Goal: Task Accomplishment & Management: Manage account settings

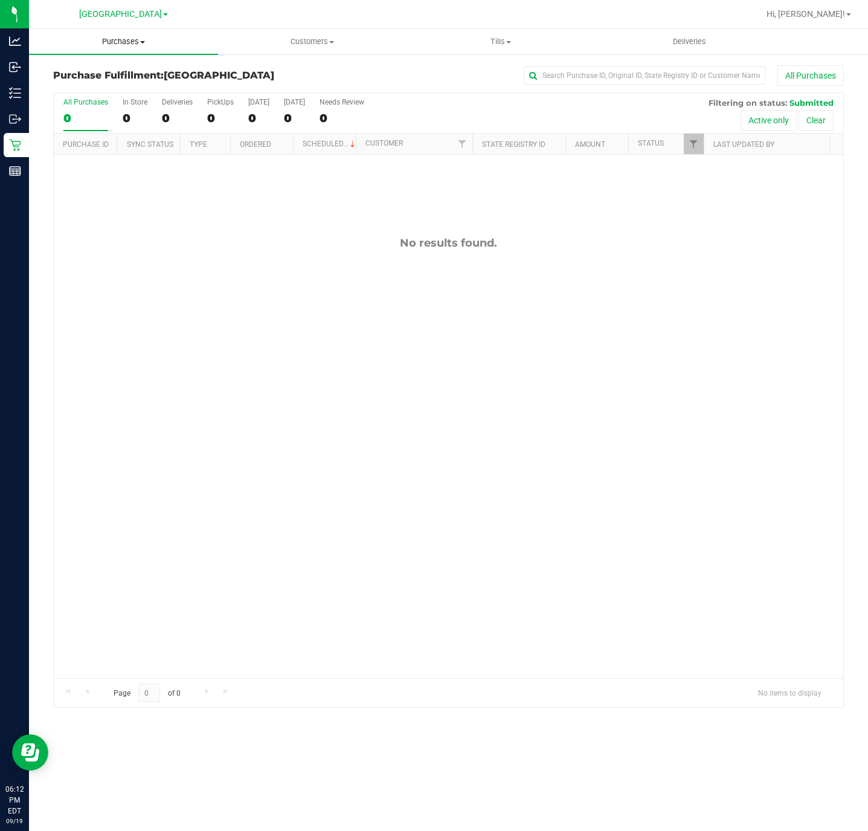
click at [123, 40] on span "Purchases" at bounding box center [123, 41] width 189 height 11
click at [109, 88] on li "Fulfillment" at bounding box center [123, 87] width 189 height 14
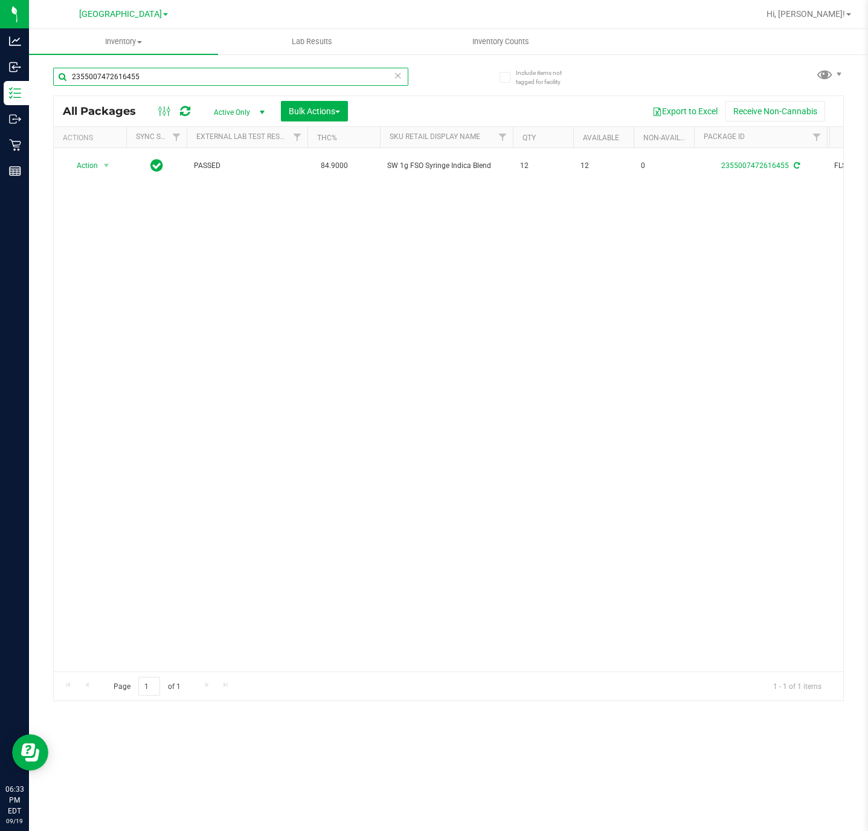
click at [185, 68] on input "2355007472616455" at bounding box center [230, 77] width 355 height 18
type input "ground"
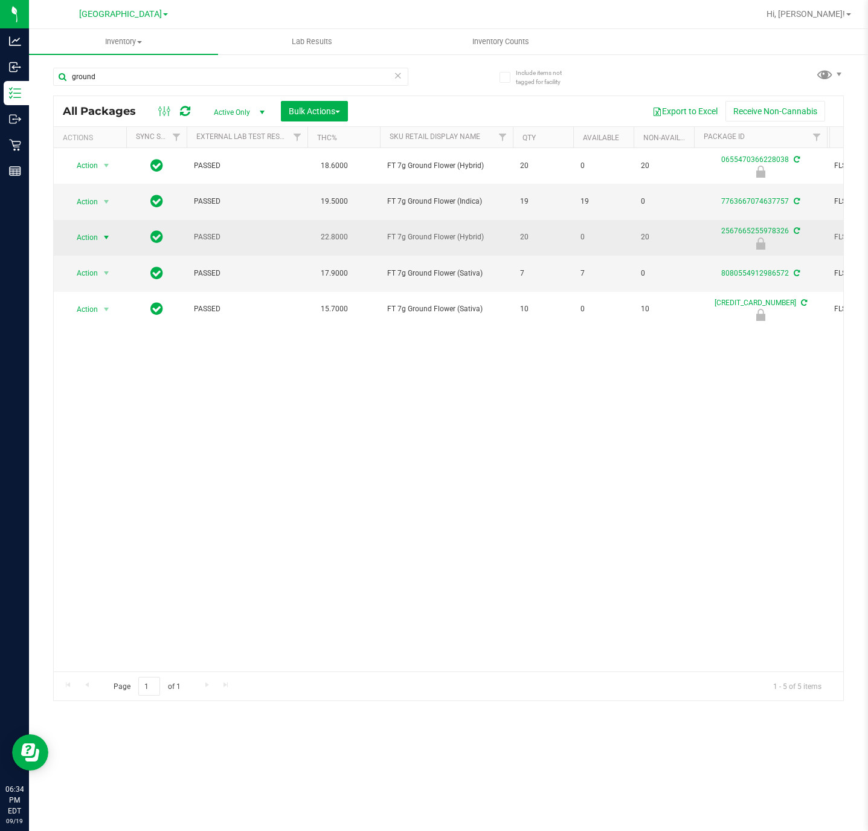
click at [99, 241] on span "select" at bounding box center [106, 237] width 15 height 17
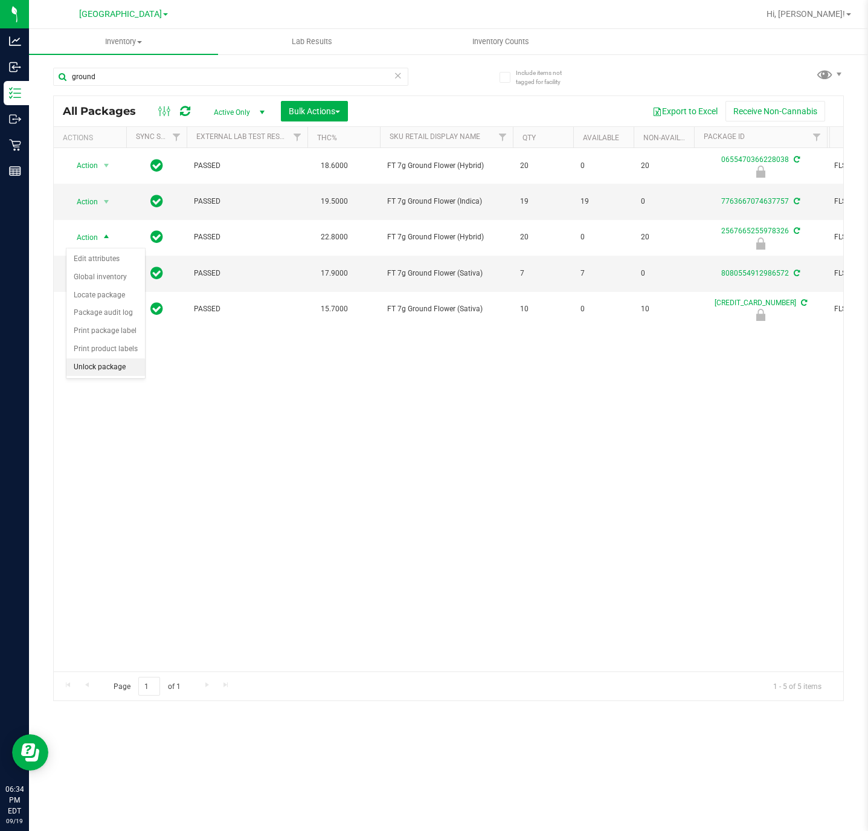
click at [96, 372] on li "Unlock package" at bounding box center [105, 367] width 79 height 18
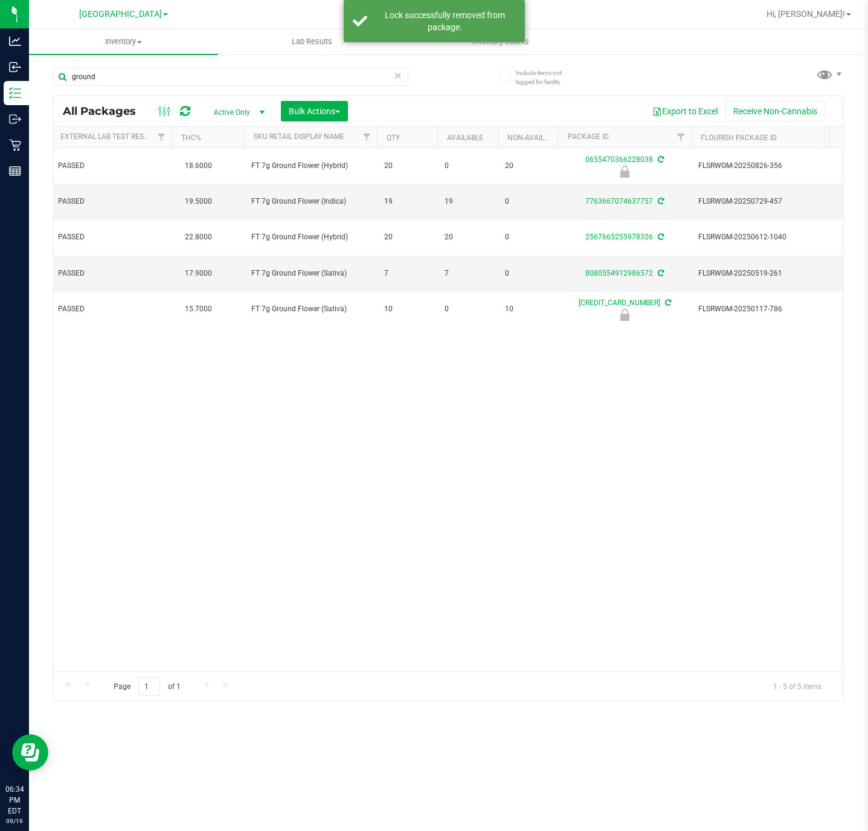
scroll to position [0, 140]
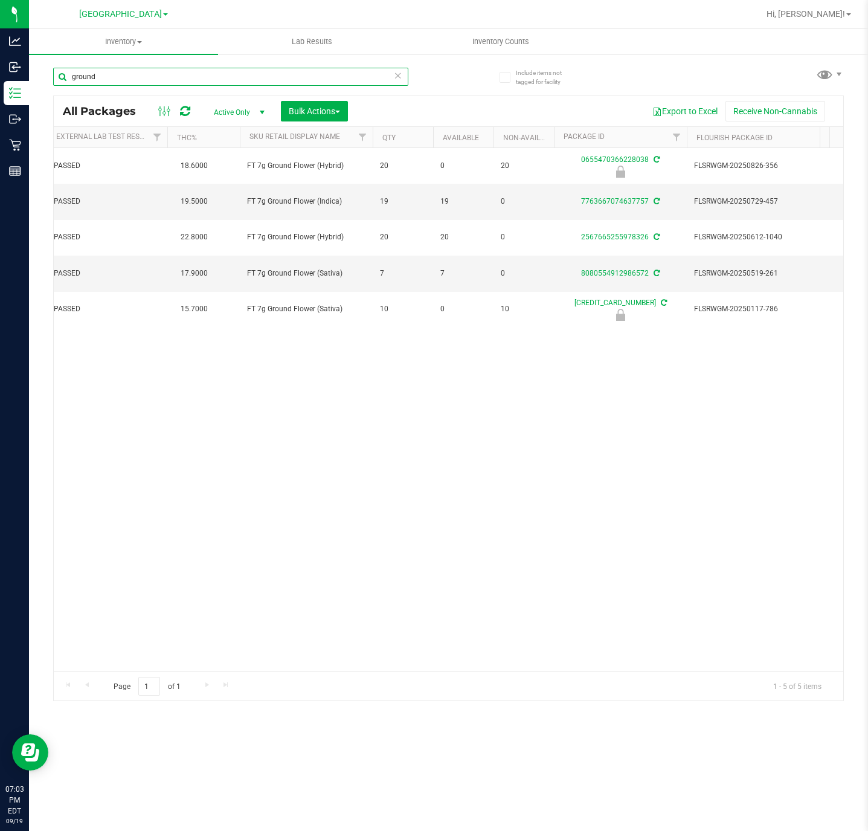
click at [158, 79] on input "ground" at bounding box center [230, 77] width 355 height 18
type input "-2032"
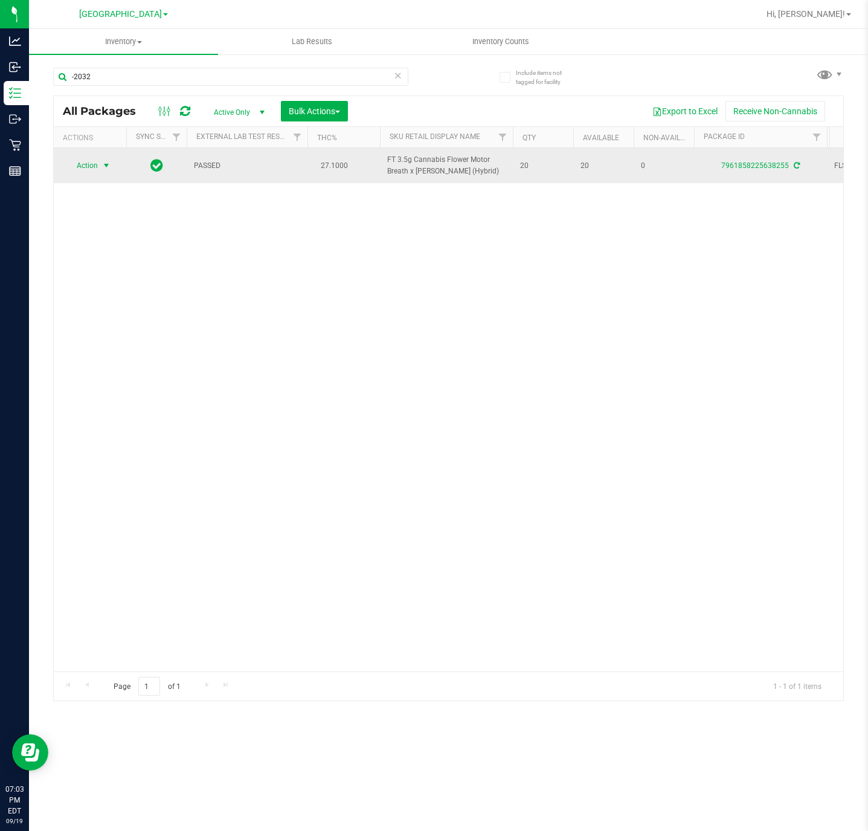
click at [82, 174] on span "Action" at bounding box center [82, 165] width 33 height 17
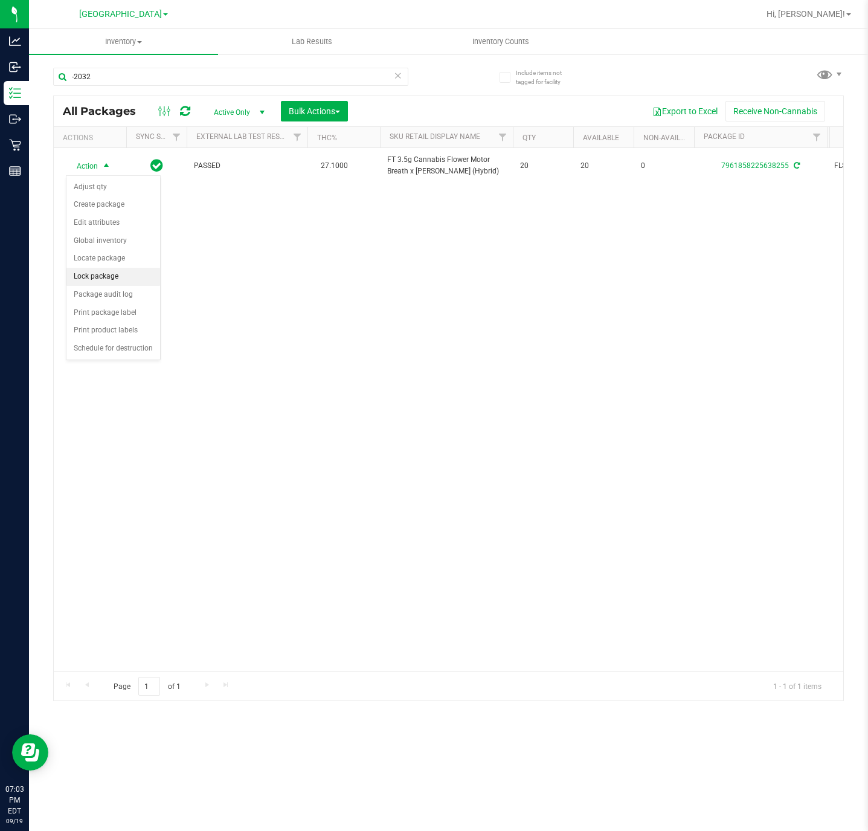
click at [116, 283] on li "Lock package" at bounding box center [113, 277] width 94 height 18
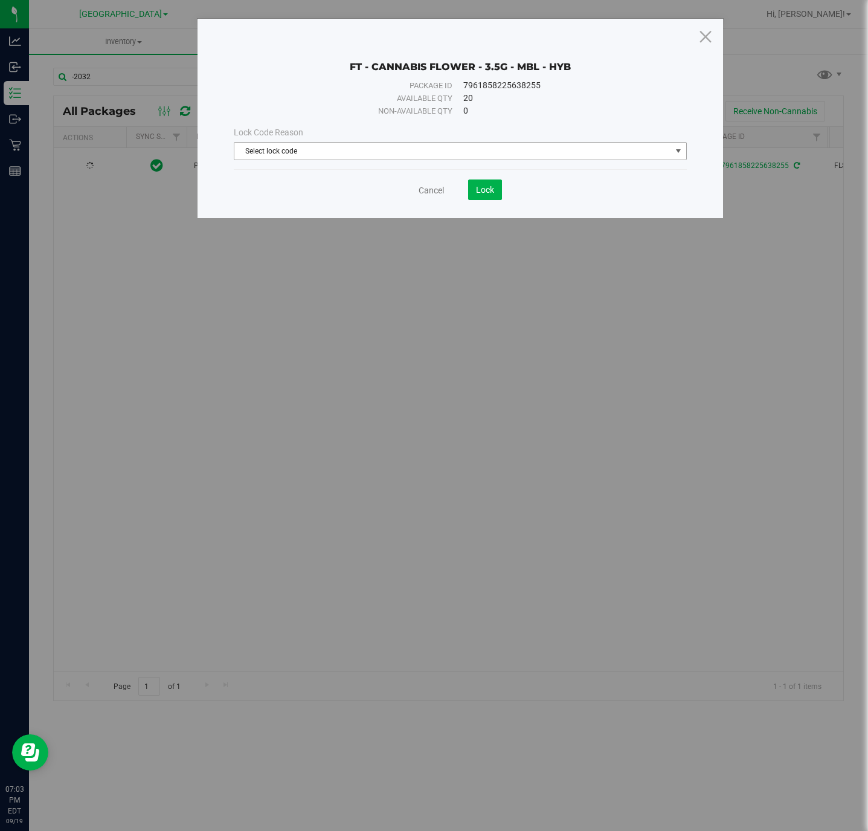
click at [457, 150] on span "Select lock code" at bounding box center [452, 151] width 436 height 17
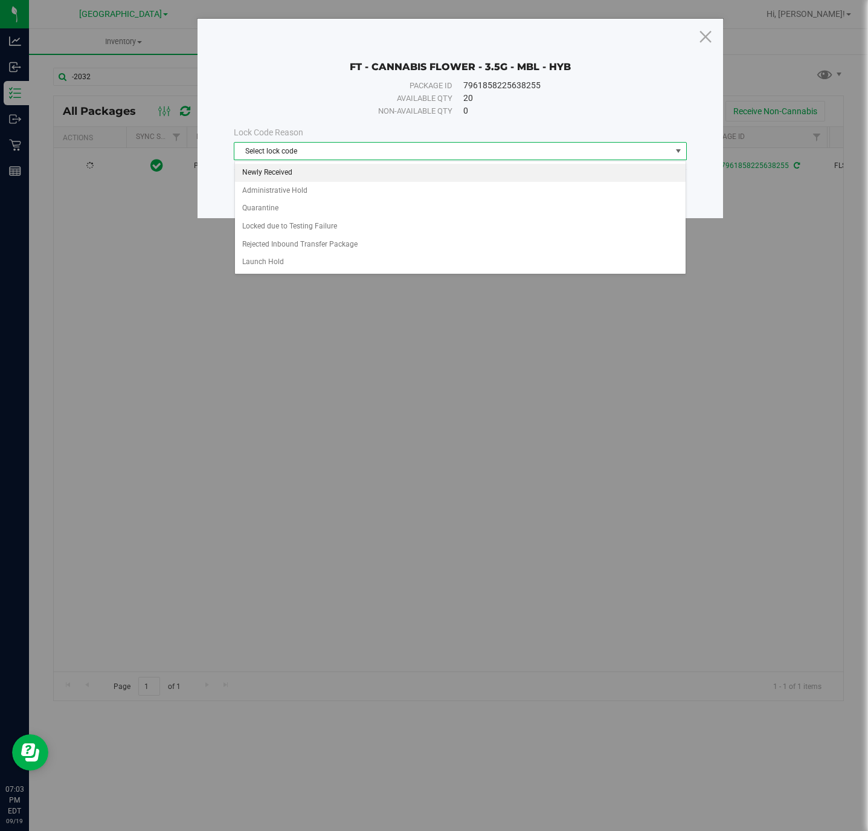
click at [291, 173] on li "Newly Received" at bounding box center [460, 173] width 451 height 18
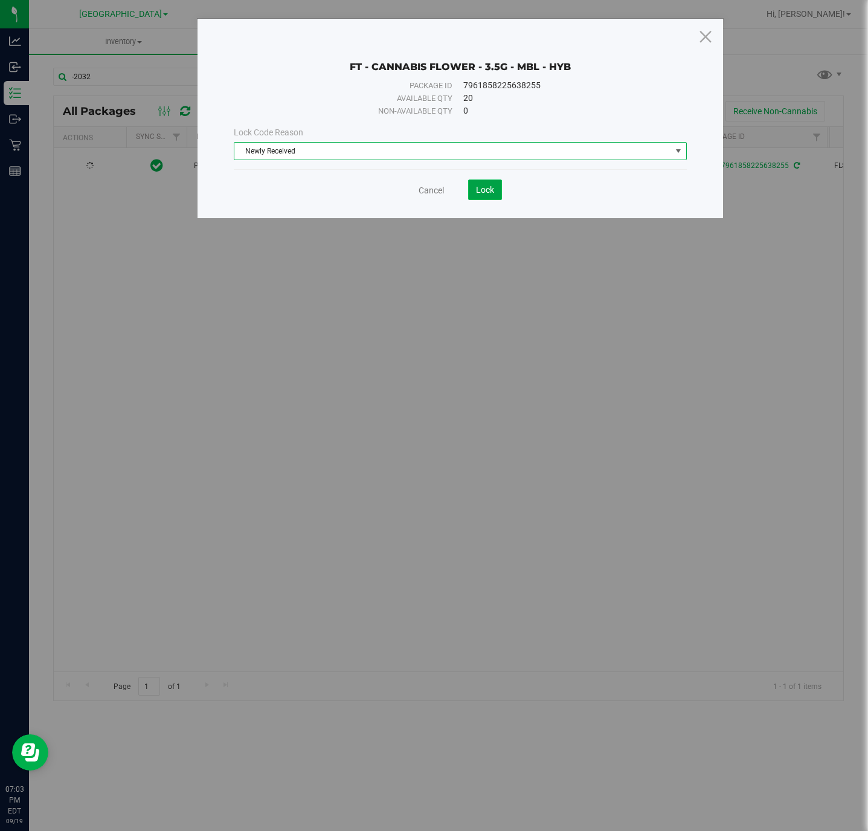
click at [477, 190] on span "Lock" at bounding box center [485, 190] width 18 height 10
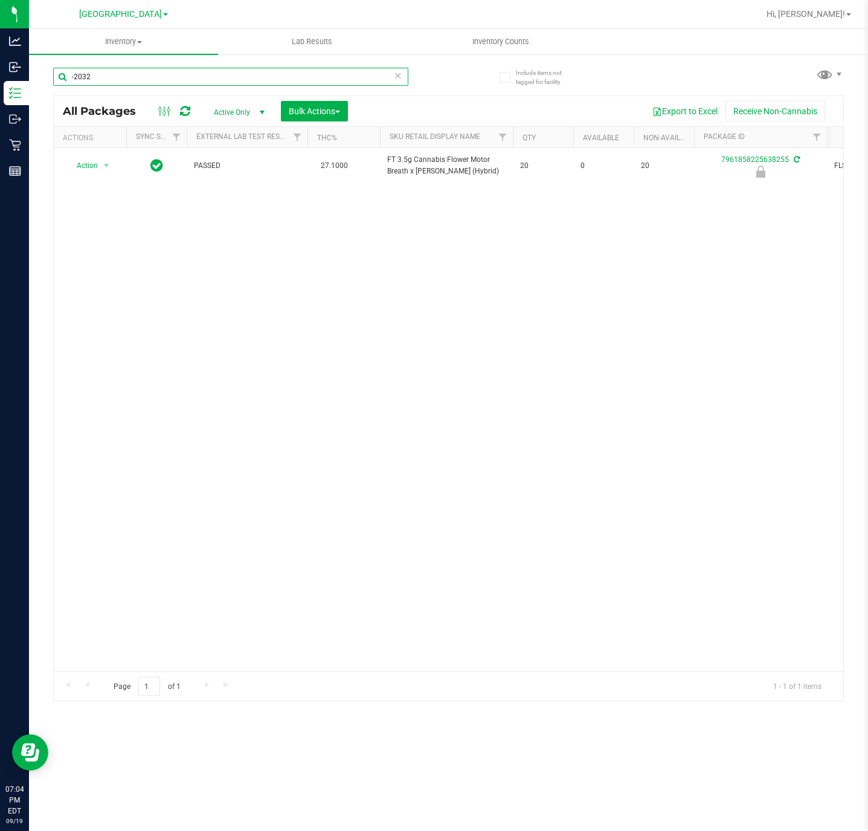
click at [122, 69] on input "-2032" at bounding box center [230, 77] width 355 height 18
click at [122, 71] on input "-2032" at bounding box center [230, 77] width 355 height 18
type input "-2225"
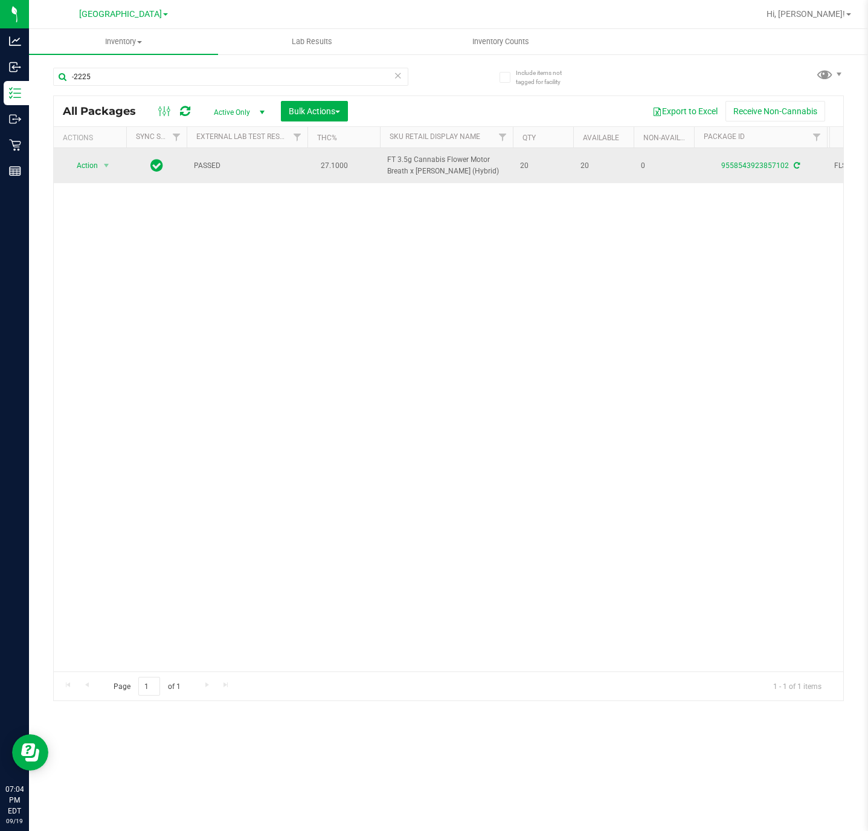
click at [91, 170] on span "Action" at bounding box center [82, 165] width 33 height 17
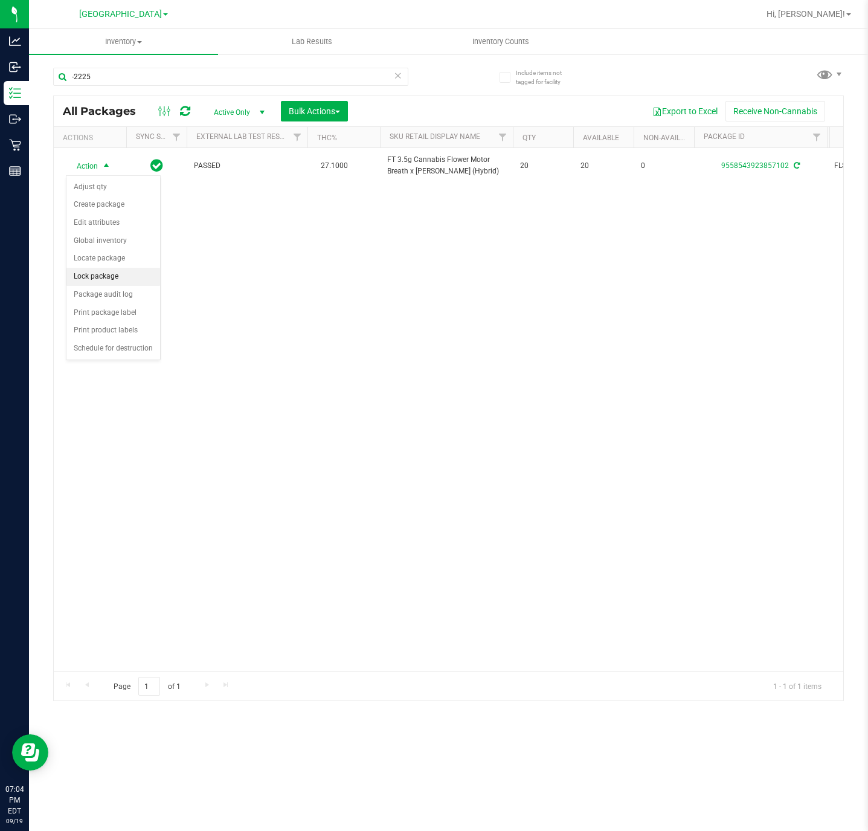
click at [100, 281] on li "Lock package" at bounding box center [113, 277] width 94 height 18
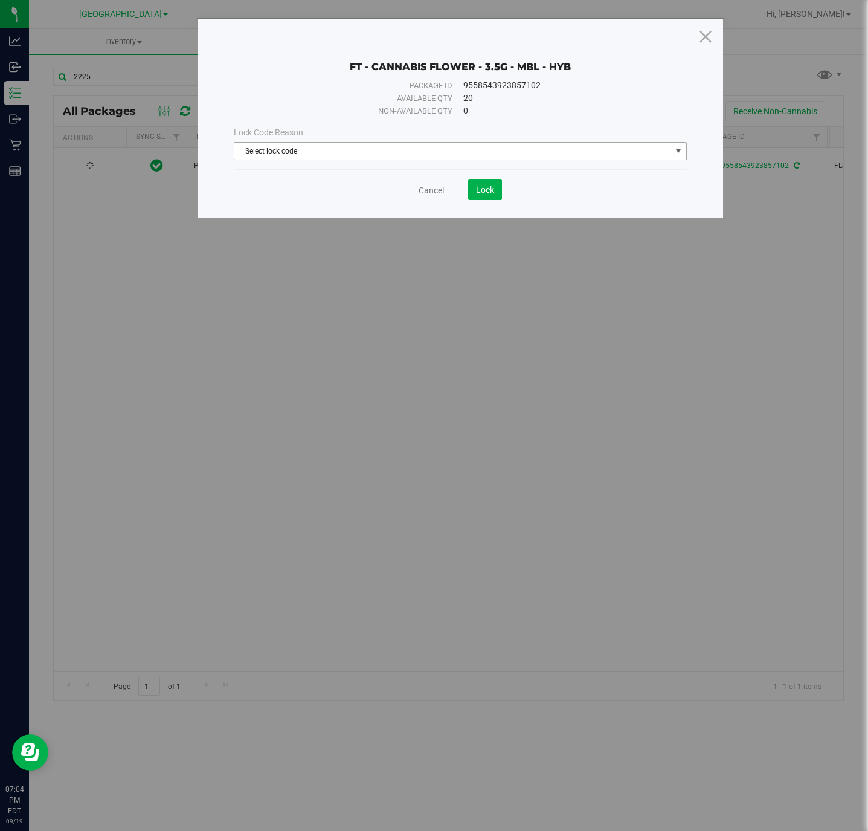
click at [486, 142] on span "Select lock code" at bounding box center [460, 151] width 453 height 18
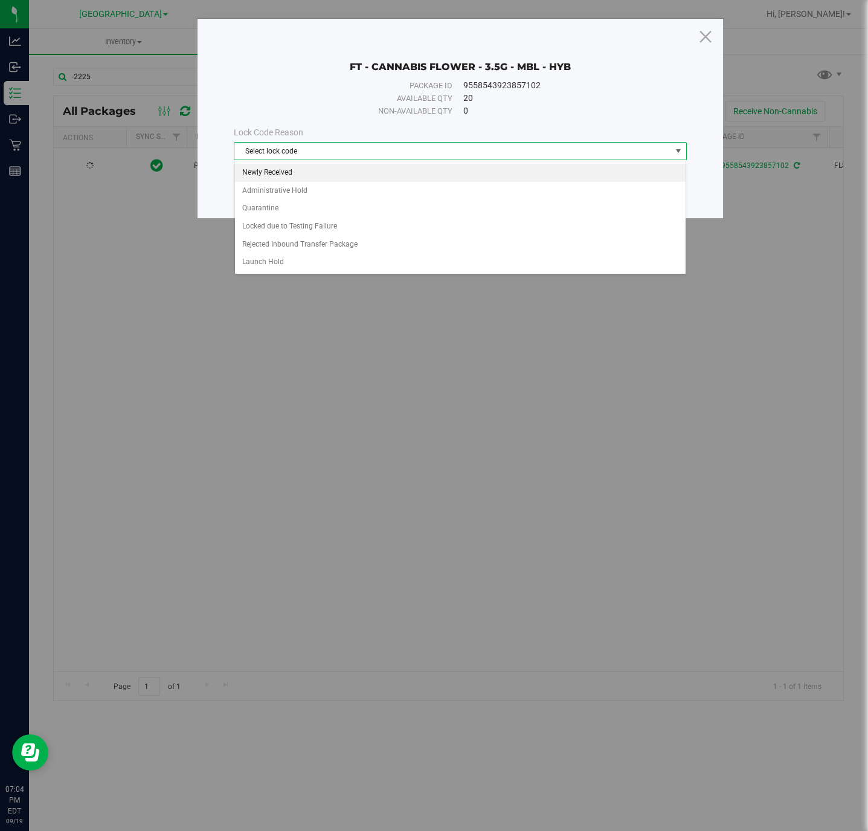
click at [294, 178] on li "Newly Received" at bounding box center [460, 173] width 451 height 18
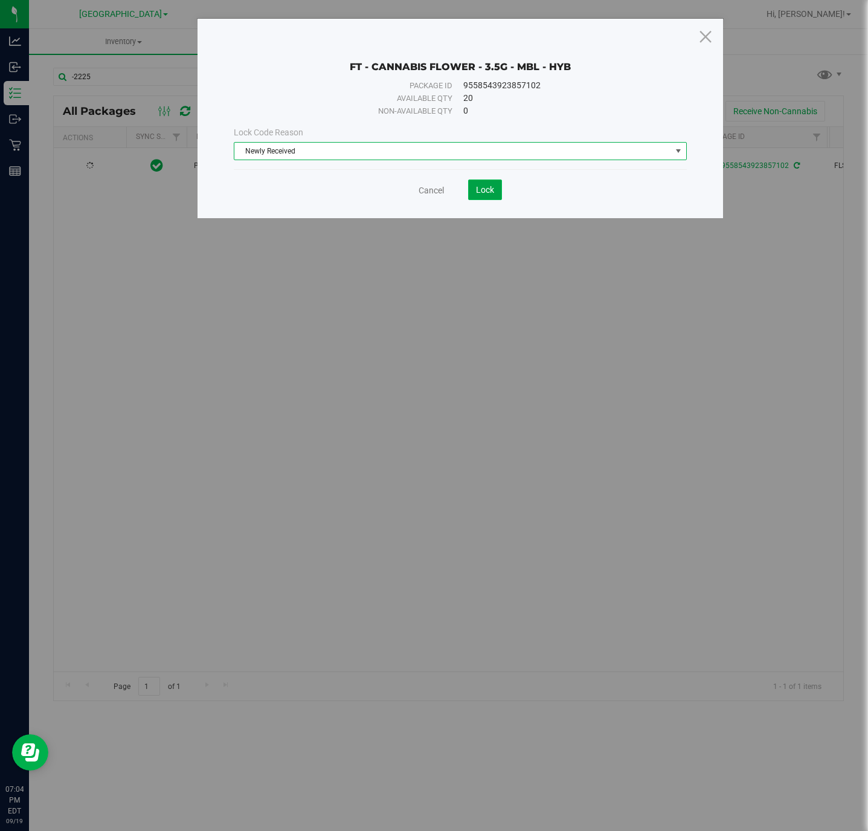
click at [486, 188] on span "Lock" at bounding box center [485, 190] width 18 height 10
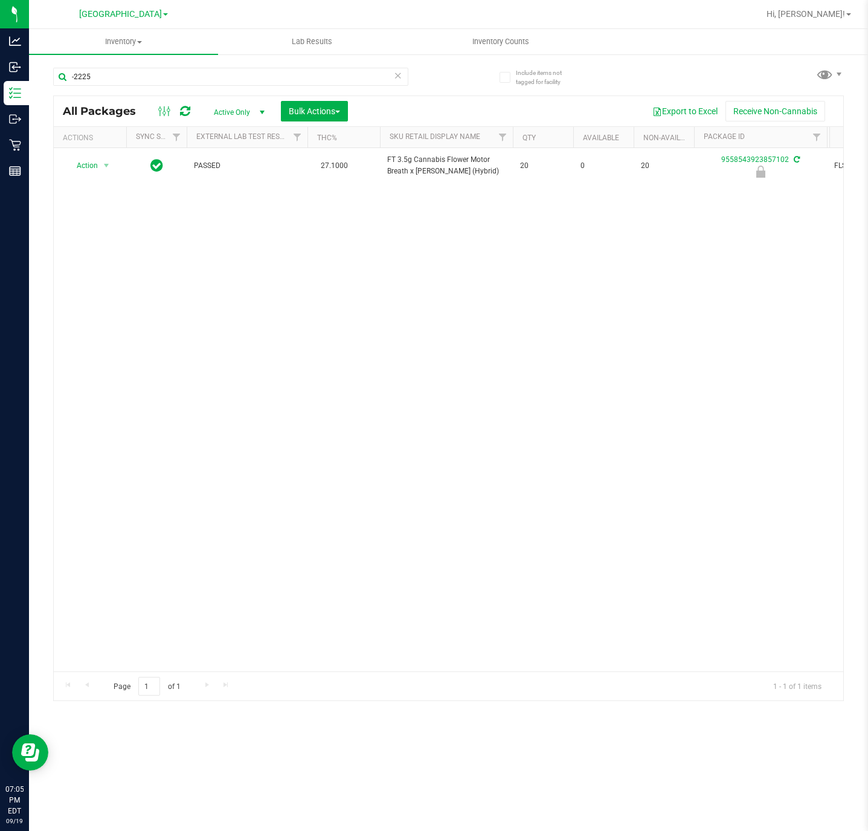
click at [136, 87] on div "-2225" at bounding box center [230, 82] width 355 height 28
click at [135, 80] on input "-2225" at bounding box center [230, 77] width 355 height 18
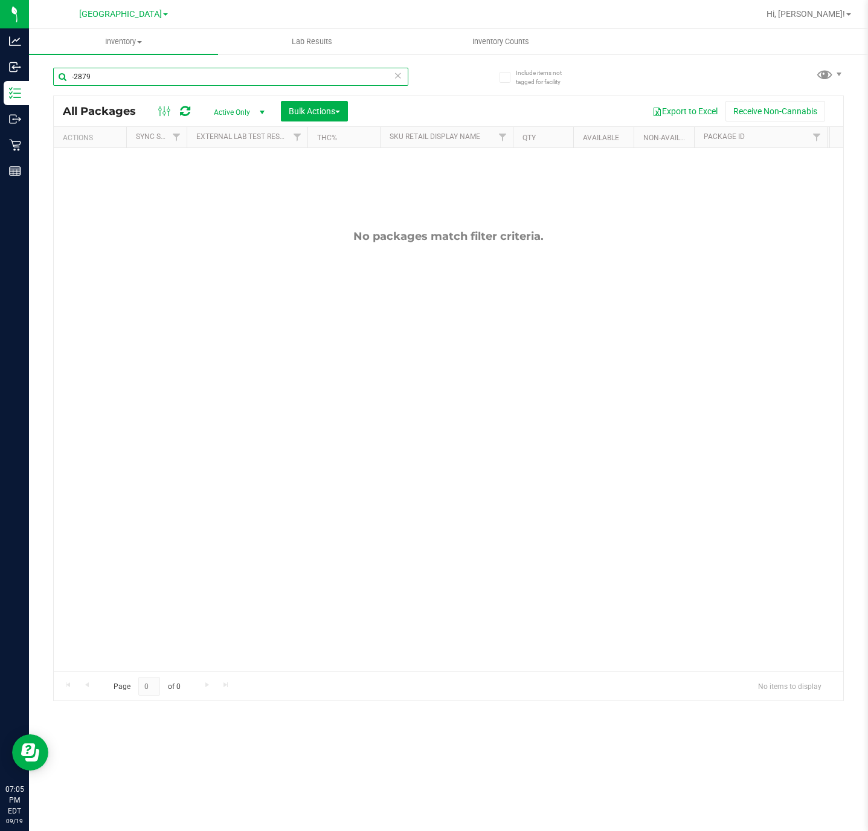
type input "-2879"
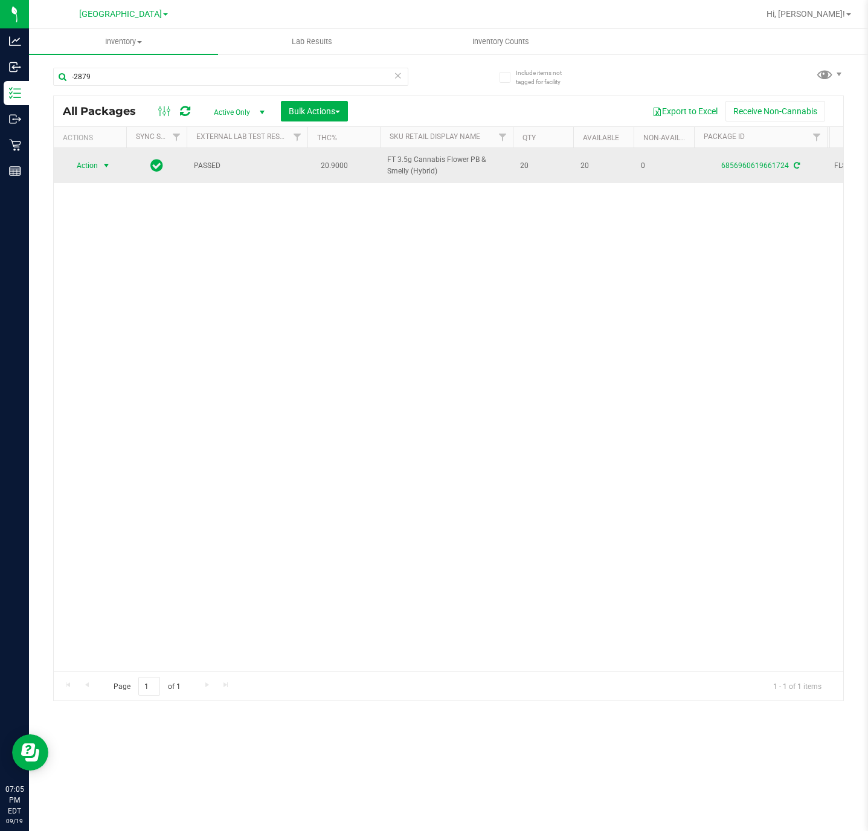
click at [98, 169] on span "Action" at bounding box center [82, 165] width 33 height 17
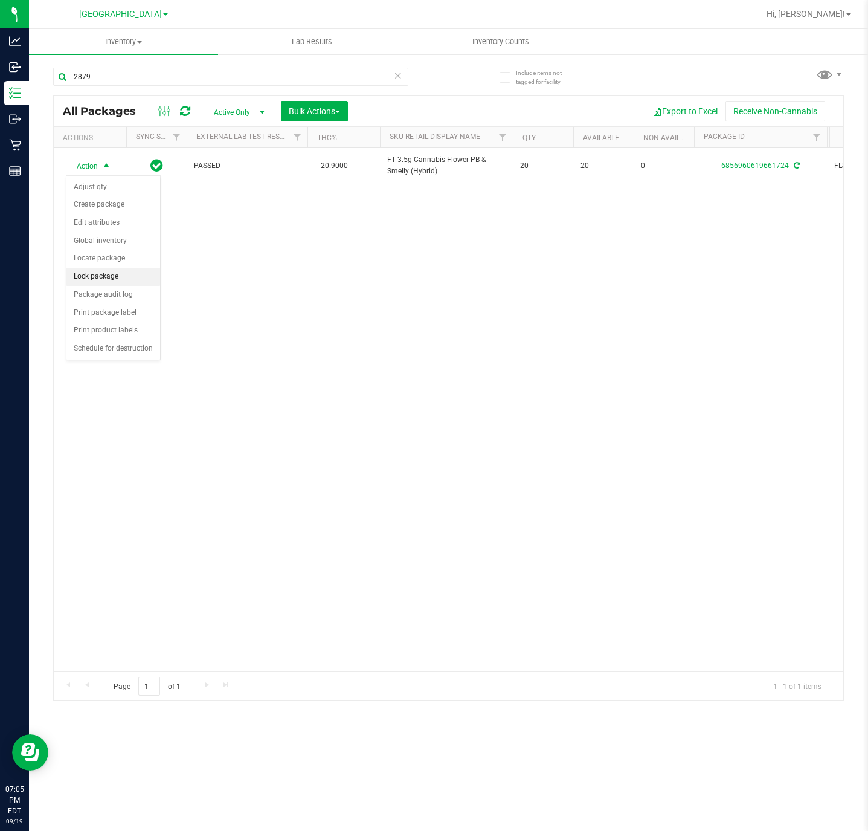
click at [142, 280] on li "Lock package" at bounding box center [113, 277] width 94 height 18
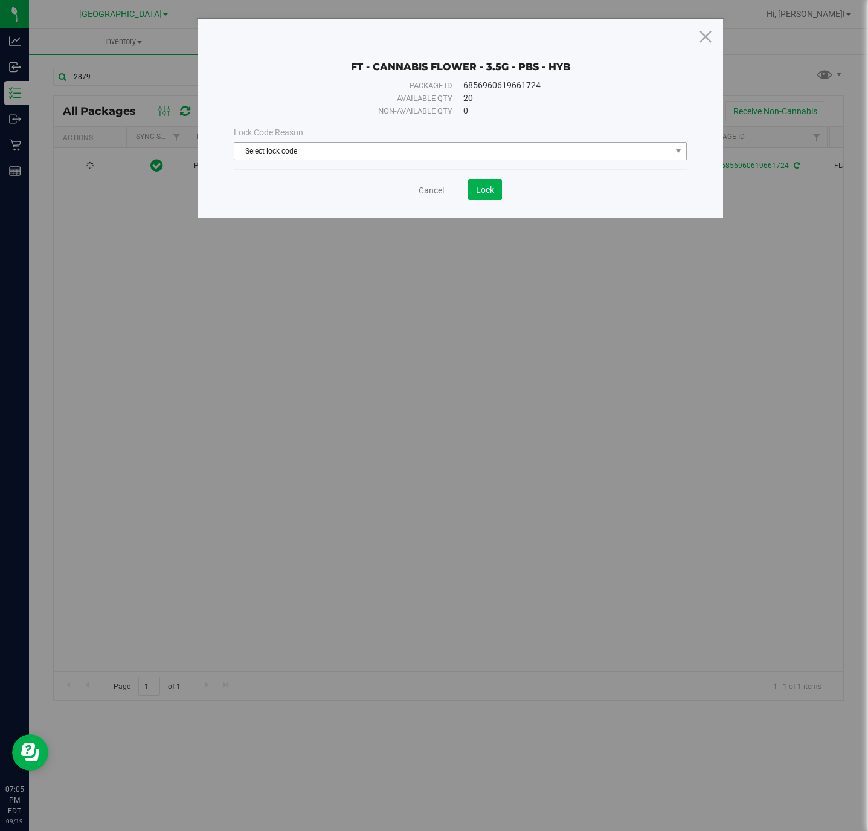
click at [454, 145] on span "Select lock code" at bounding box center [452, 151] width 436 height 17
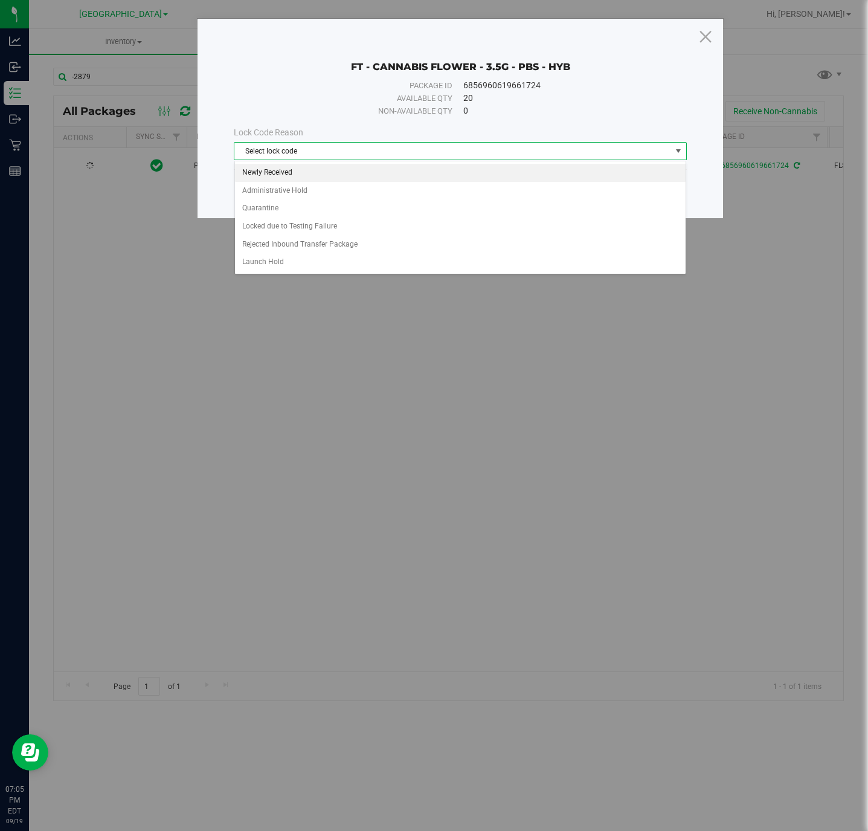
click at [262, 176] on li "Newly Received" at bounding box center [460, 173] width 451 height 18
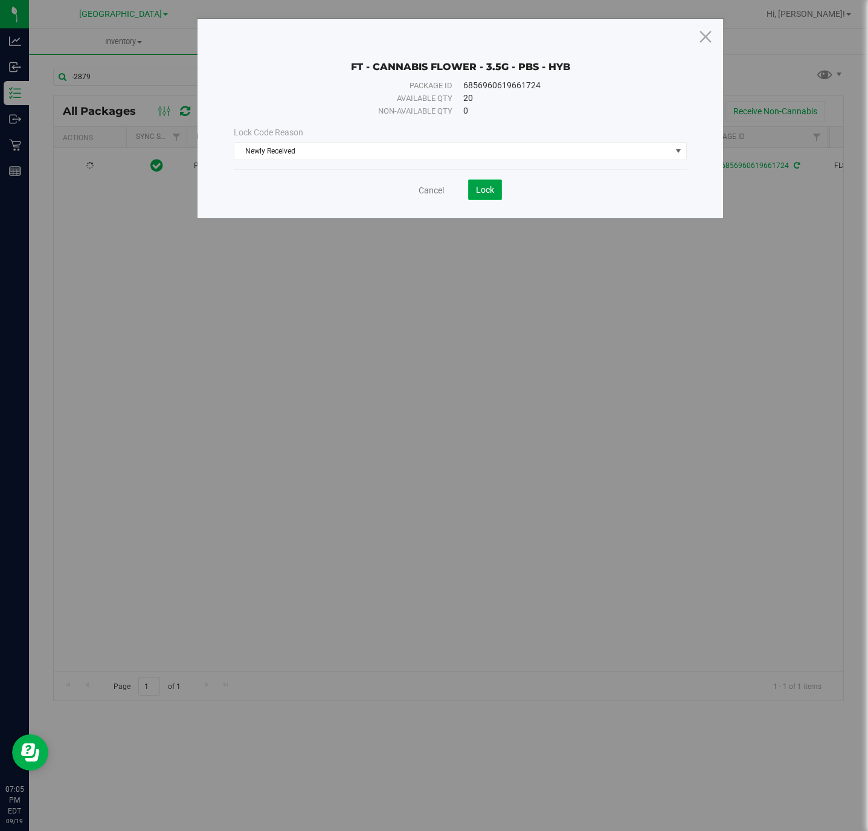
click at [495, 190] on button "Lock" at bounding box center [485, 189] width 34 height 21
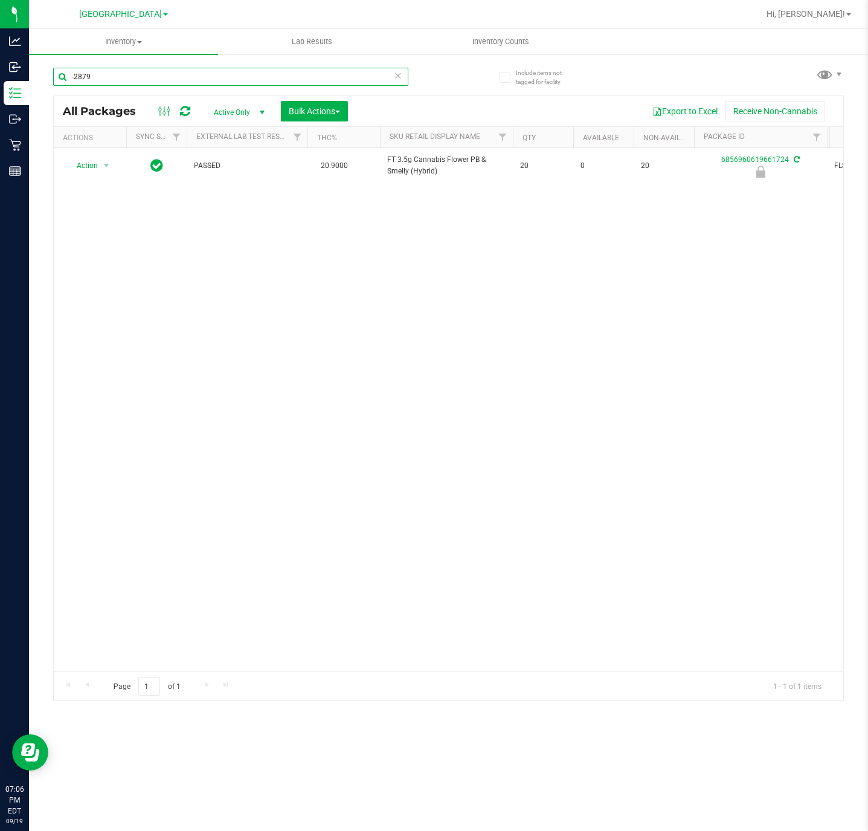
click at [104, 69] on input "-2879" at bounding box center [230, 77] width 355 height 18
type input "-3012"
click at [91, 166] on span "Action" at bounding box center [82, 165] width 33 height 17
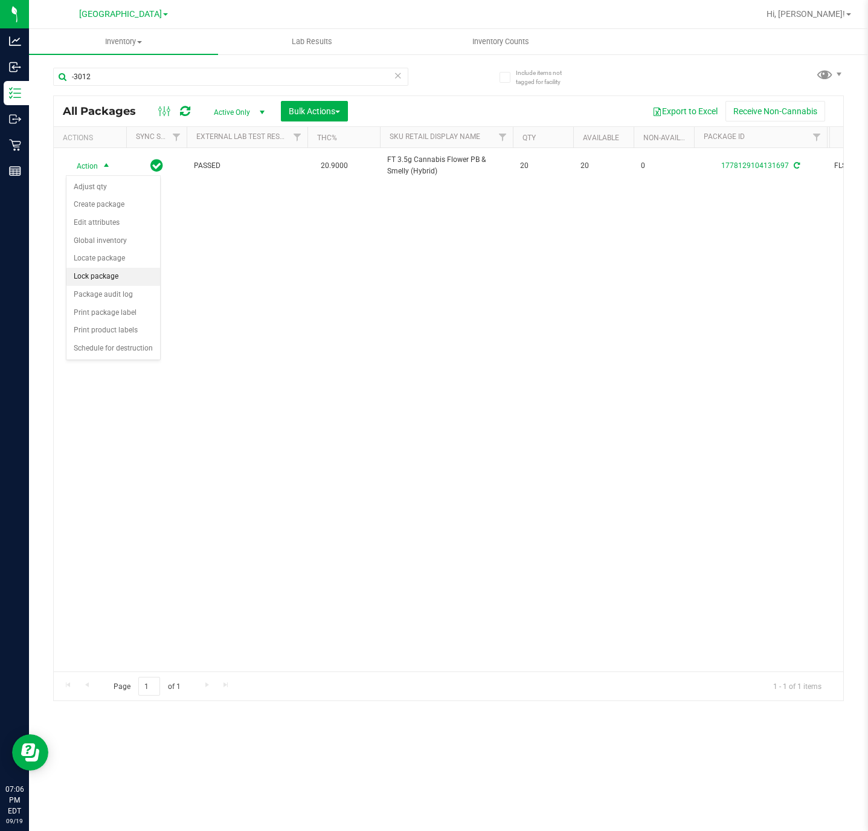
click at [135, 272] on li "Lock package" at bounding box center [113, 277] width 94 height 18
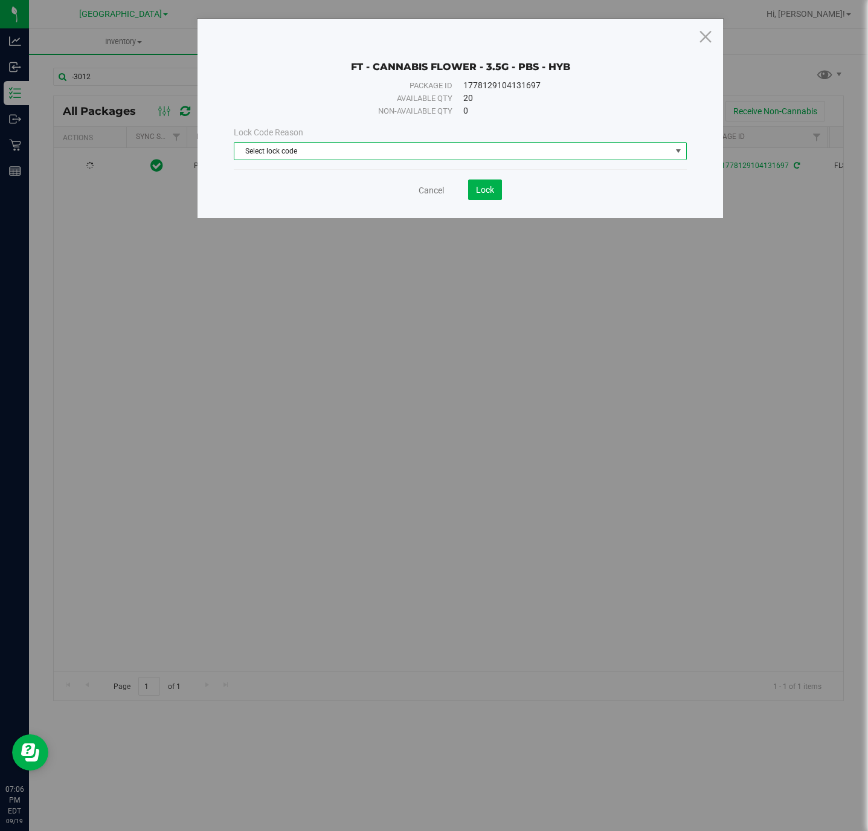
click at [350, 150] on span "Select lock code" at bounding box center [452, 151] width 436 height 17
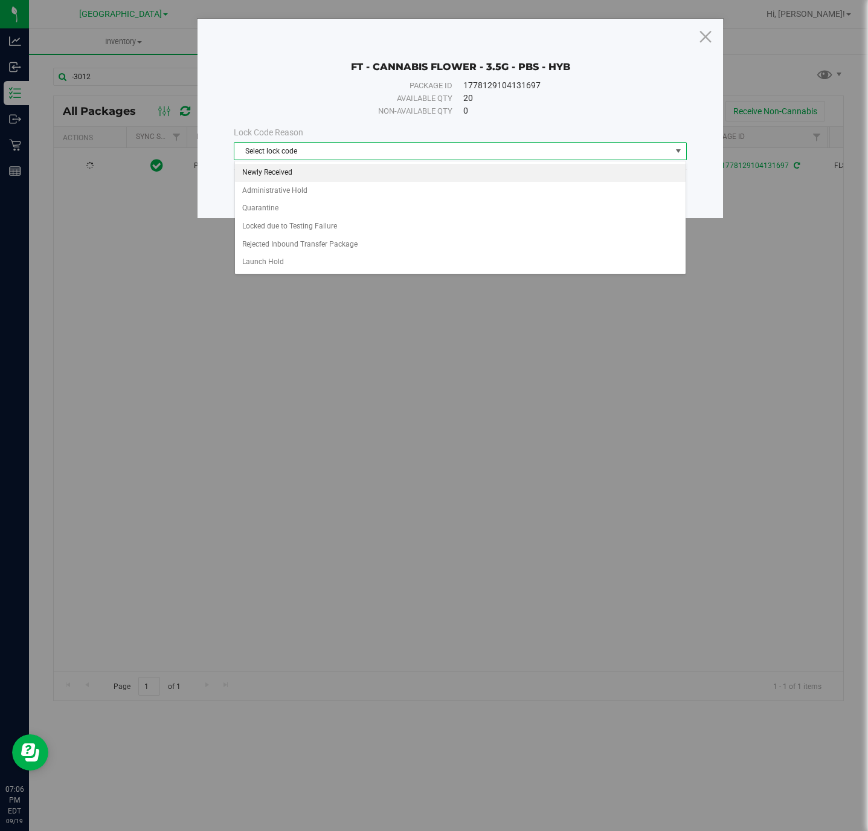
click at [301, 179] on li "Newly Received" at bounding box center [460, 173] width 451 height 18
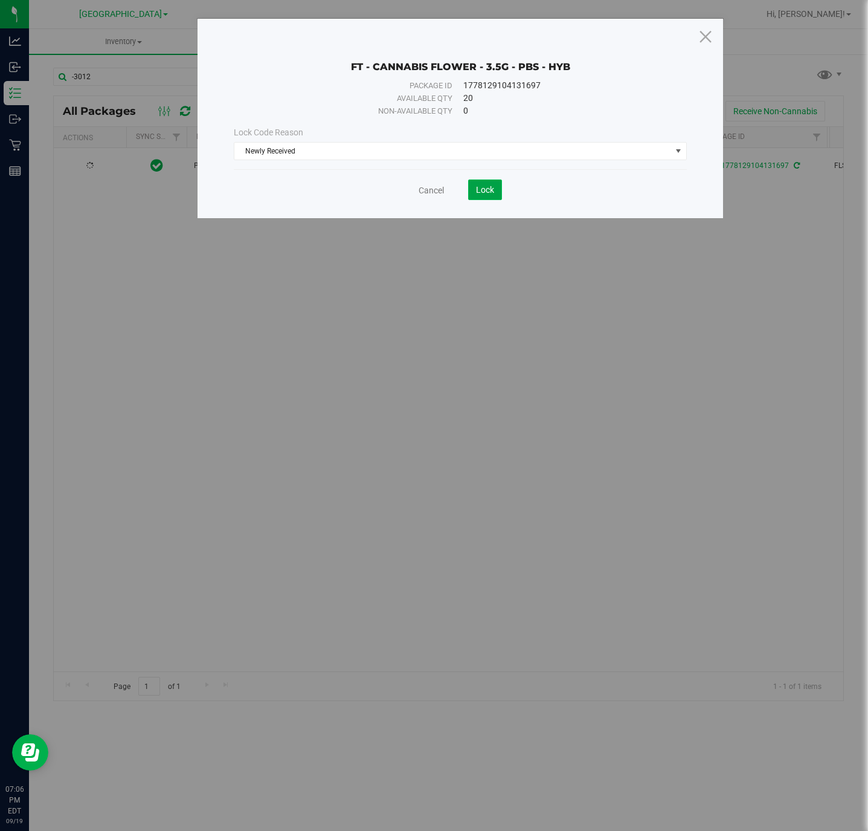
click at [473, 198] on button "Lock" at bounding box center [485, 189] width 34 height 21
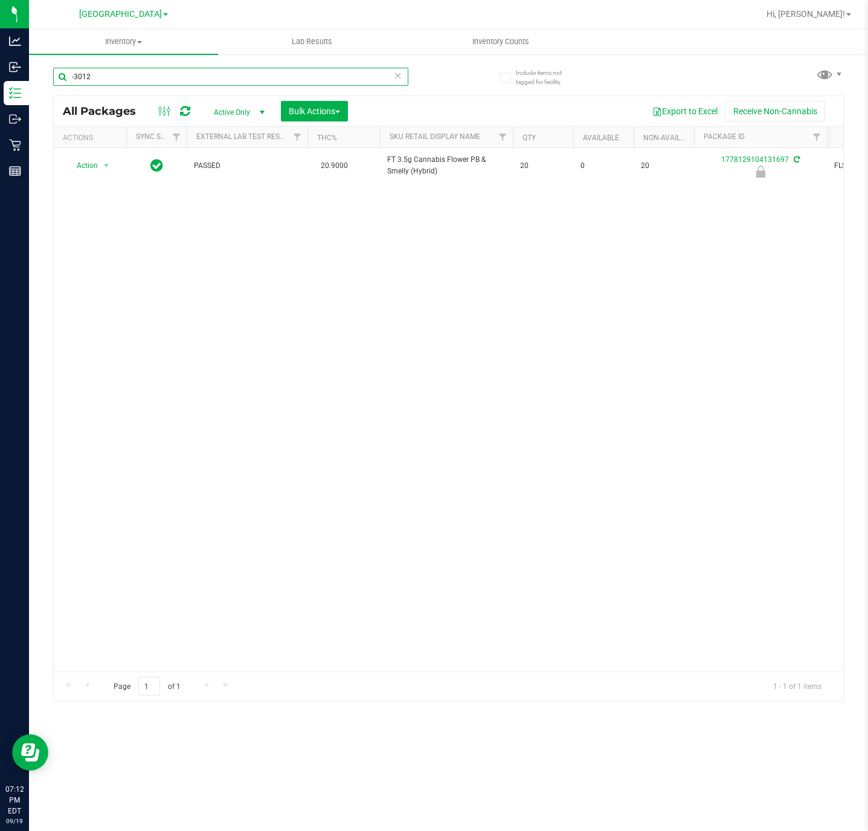
click at [191, 72] on input "-3012" at bounding box center [230, 77] width 355 height 18
click at [237, 71] on input "-242" at bounding box center [230, 77] width 355 height 18
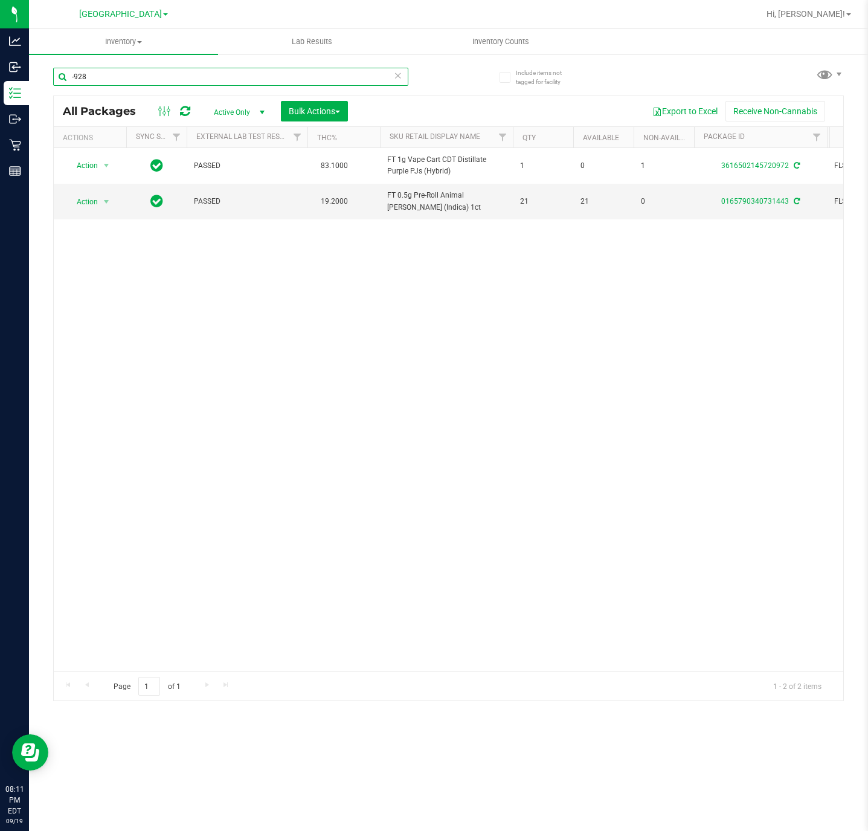
click at [303, 72] on input "-928" at bounding box center [230, 77] width 355 height 18
click at [296, 280] on div "Action Action Adjust qty Create package Edit attributes Global inventory Locate…" at bounding box center [449, 409] width 790 height 523
click at [261, 82] on input "-928" at bounding box center [230, 77] width 355 height 18
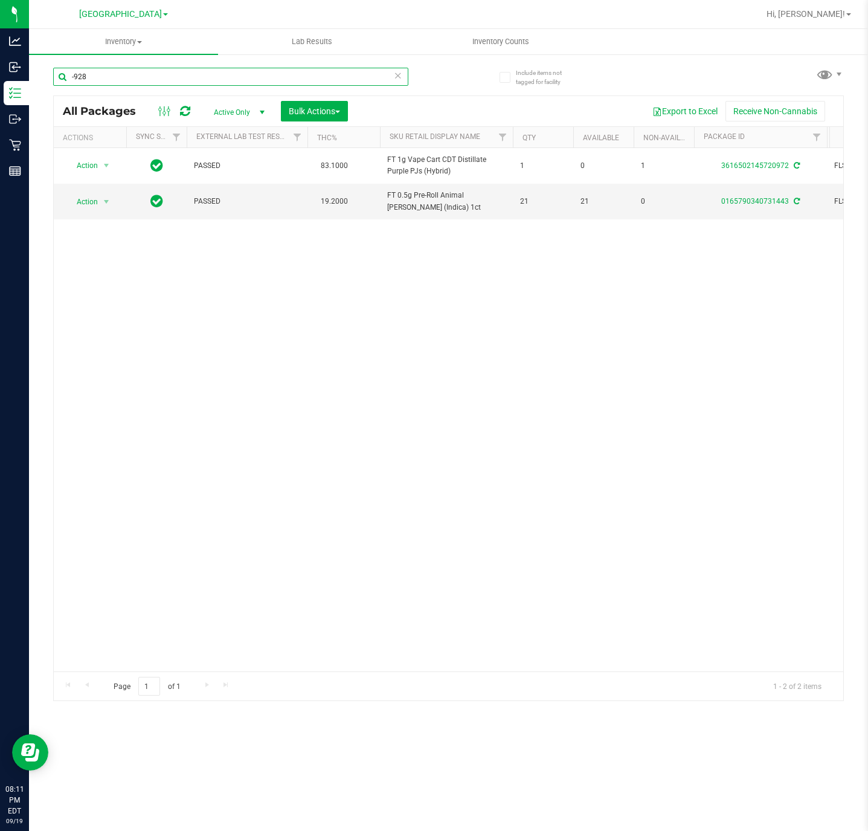
click at [261, 82] on input "-928" at bounding box center [230, 77] width 355 height 18
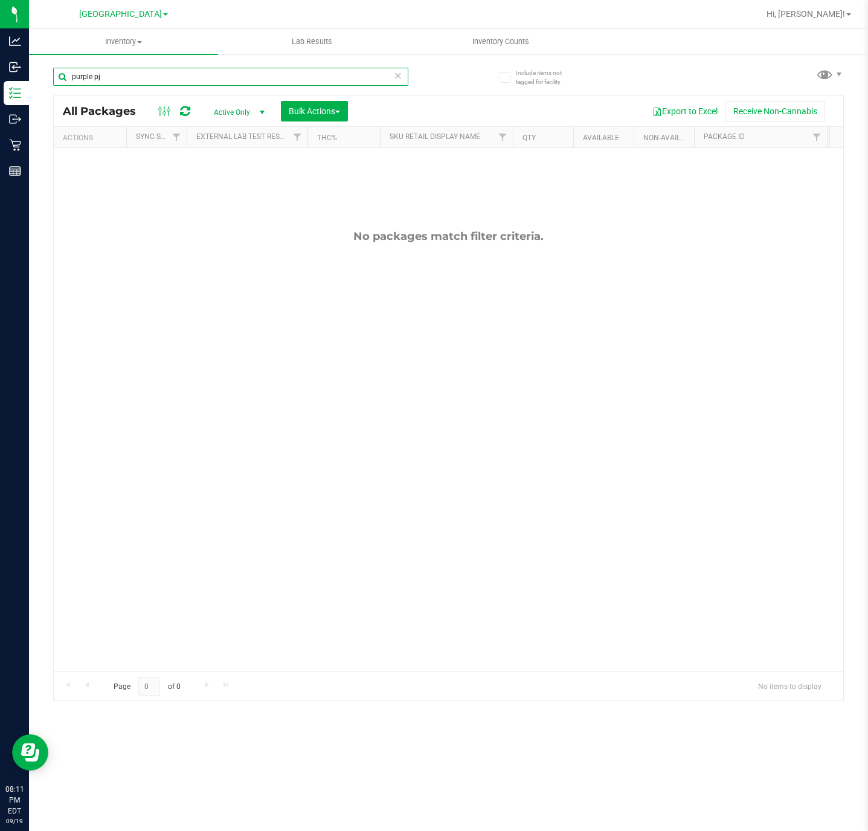
type input "purple pj"
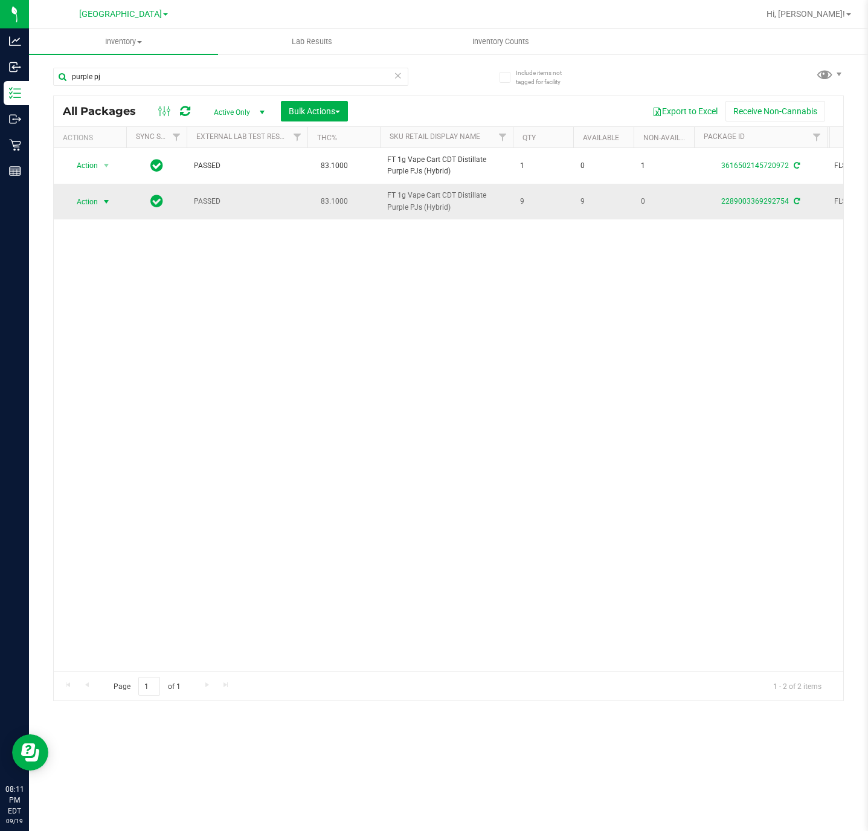
click at [108, 207] on span "select" at bounding box center [106, 202] width 10 height 10
click at [136, 322] on li "Lock package" at bounding box center [113, 313] width 94 height 18
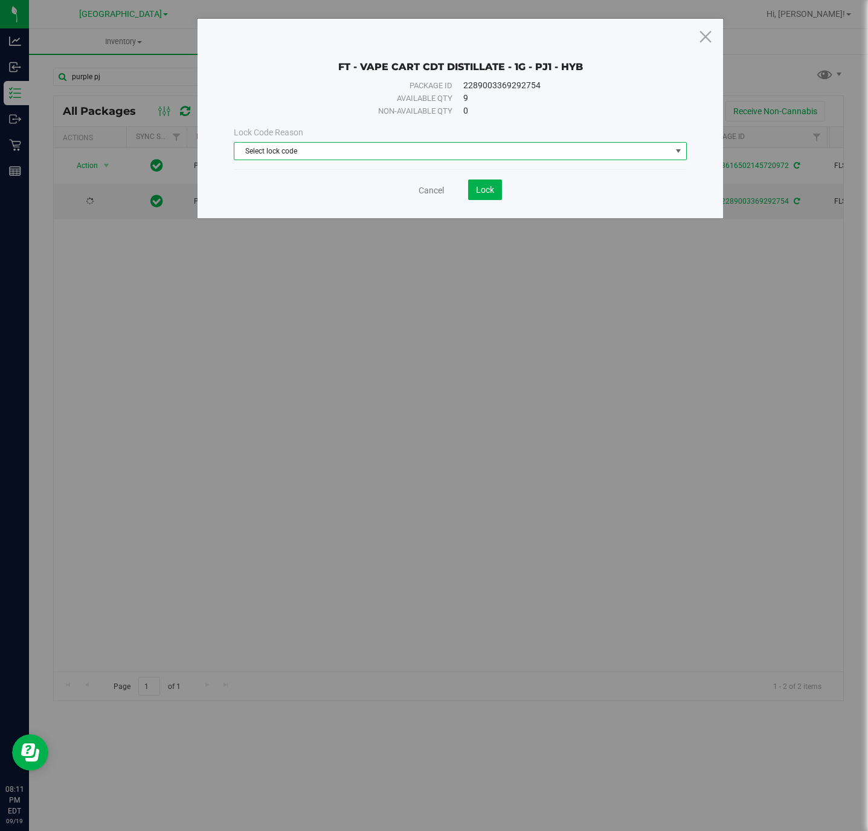
click at [386, 155] on span "Select lock code" at bounding box center [452, 151] width 436 height 17
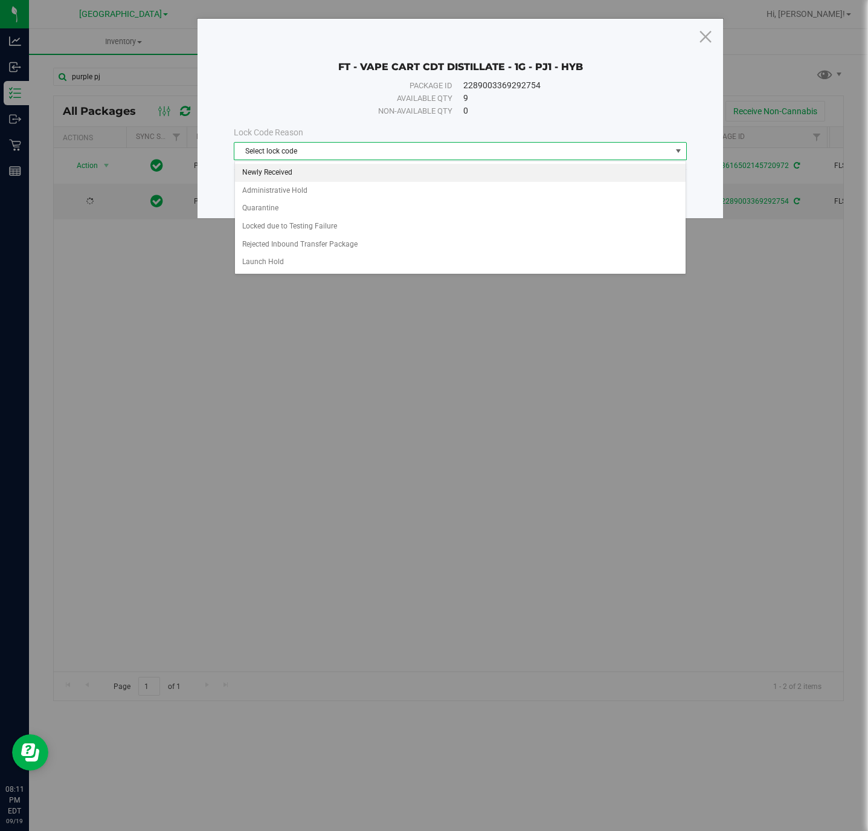
click at [265, 178] on li "Newly Received" at bounding box center [460, 173] width 451 height 18
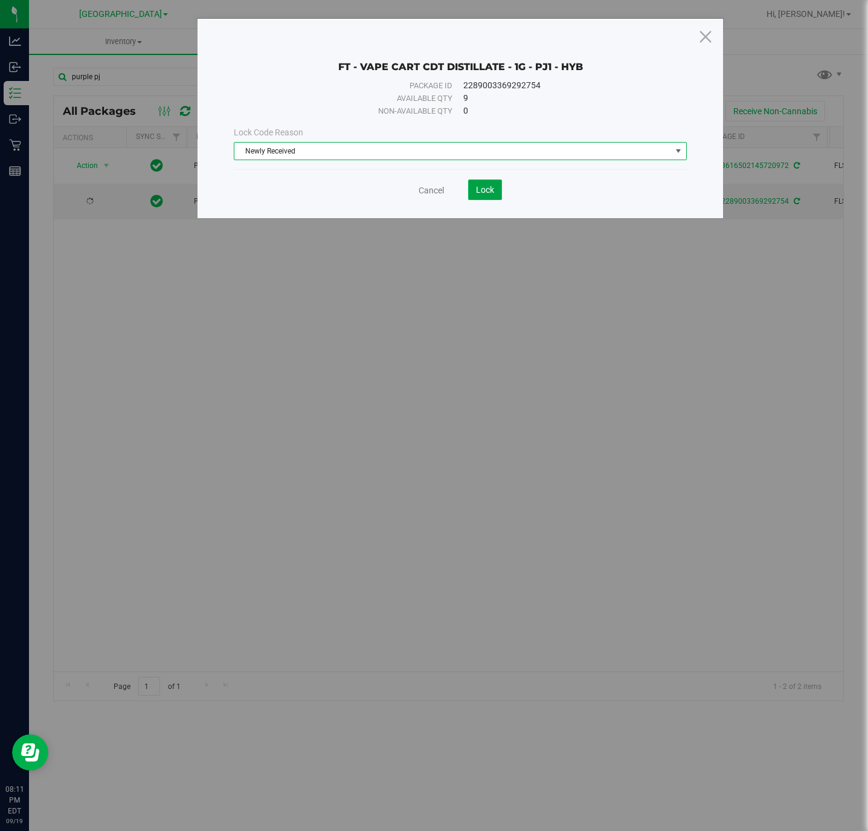
click at [478, 198] on button "Lock" at bounding box center [485, 189] width 34 height 21
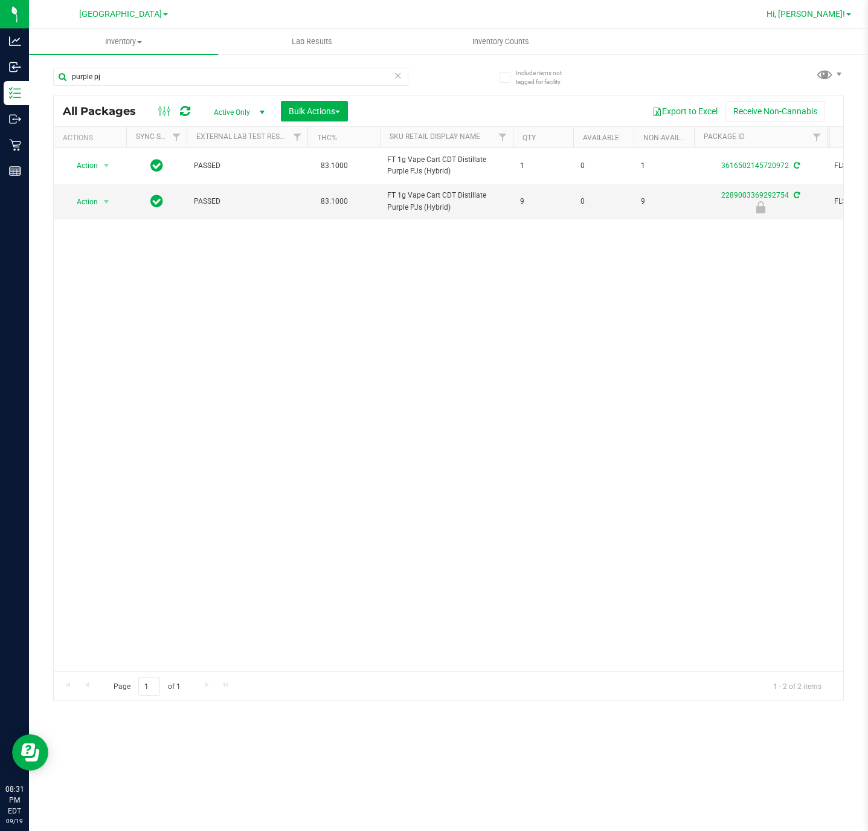
click at [834, 19] on link "Hi, [PERSON_NAME]!" at bounding box center [809, 14] width 94 height 13
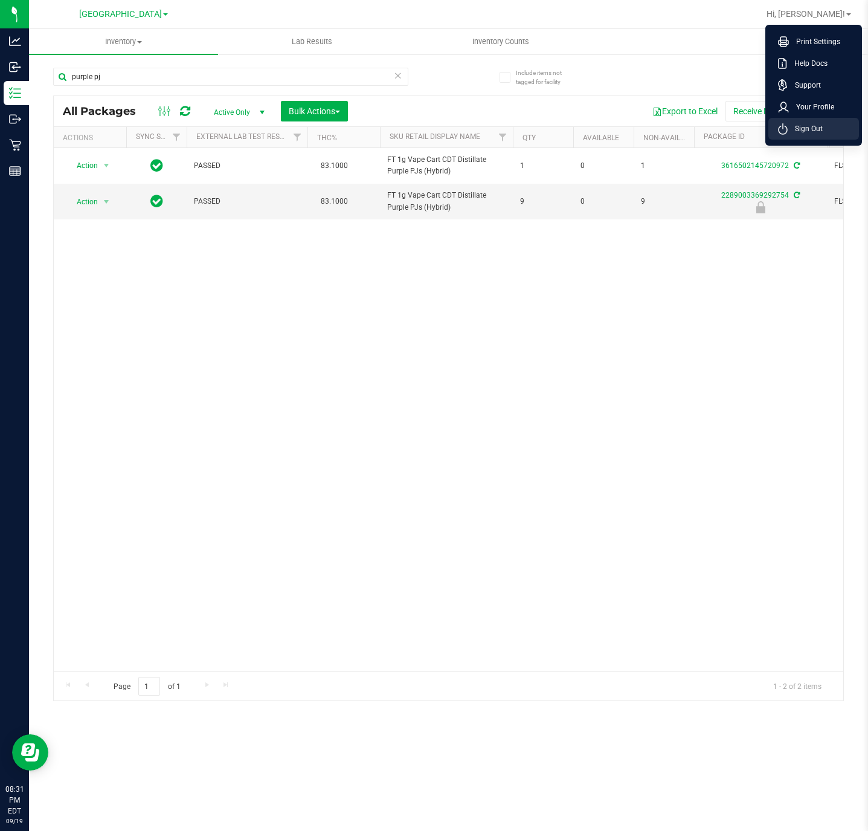
click at [814, 123] on span "Sign Out" at bounding box center [805, 129] width 35 height 12
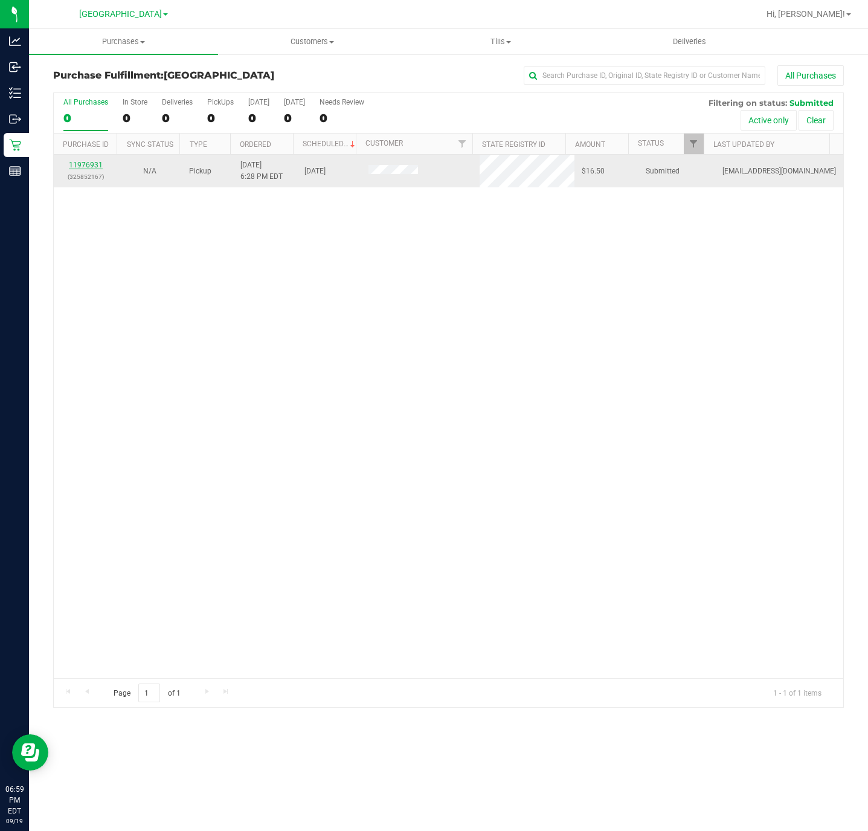
click at [86, 169] on link "11976931" at bounding box center [86, 165] width 34 height 8
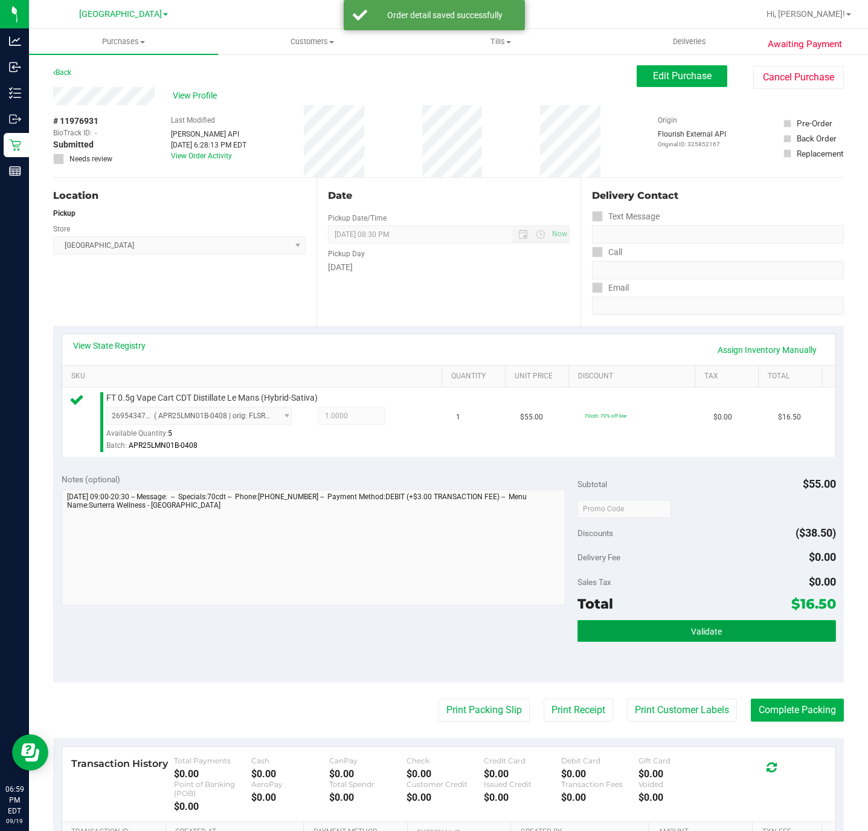
click at [718, 633] on button "Validate" at bounding box center [707, 631] width 258 height 22
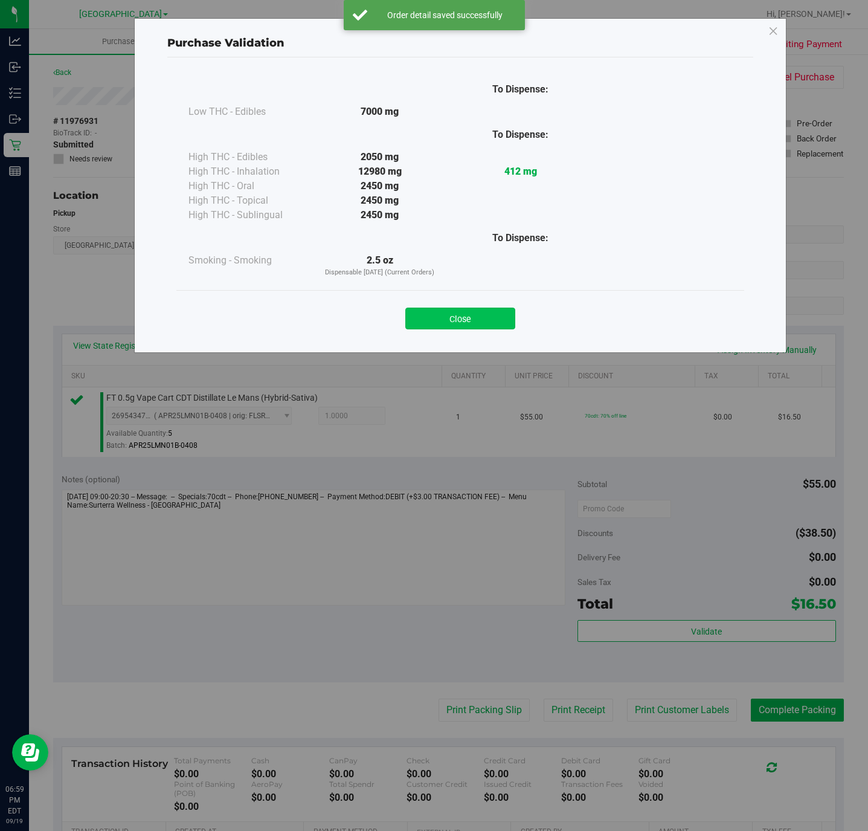
click at [475, 325] on button "Close" at bounding box center [460, 319] width 110 height 22
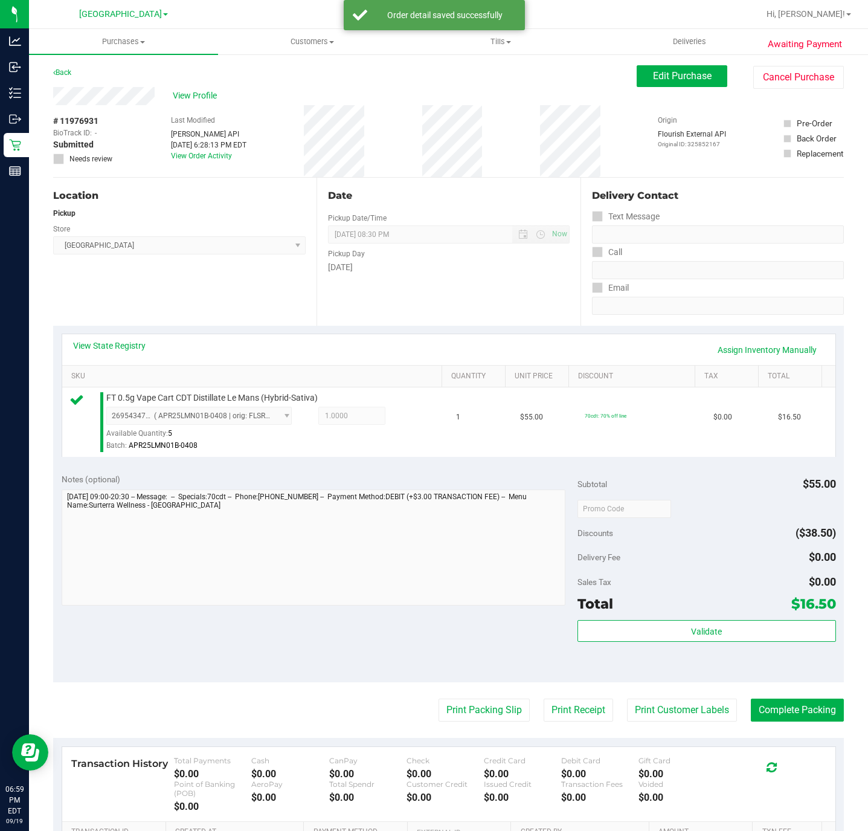
click at [473, 700] on purchase-details "Back Edit Purchase Cancel Purchase View Profile # 11976931 BioTrack ID: - Submi…" at bounding box center [448, 518] width 791 height 907
click at [474, 720] on button "Print Packing Slip" at bounding box center [484, 709] width 91 height 23
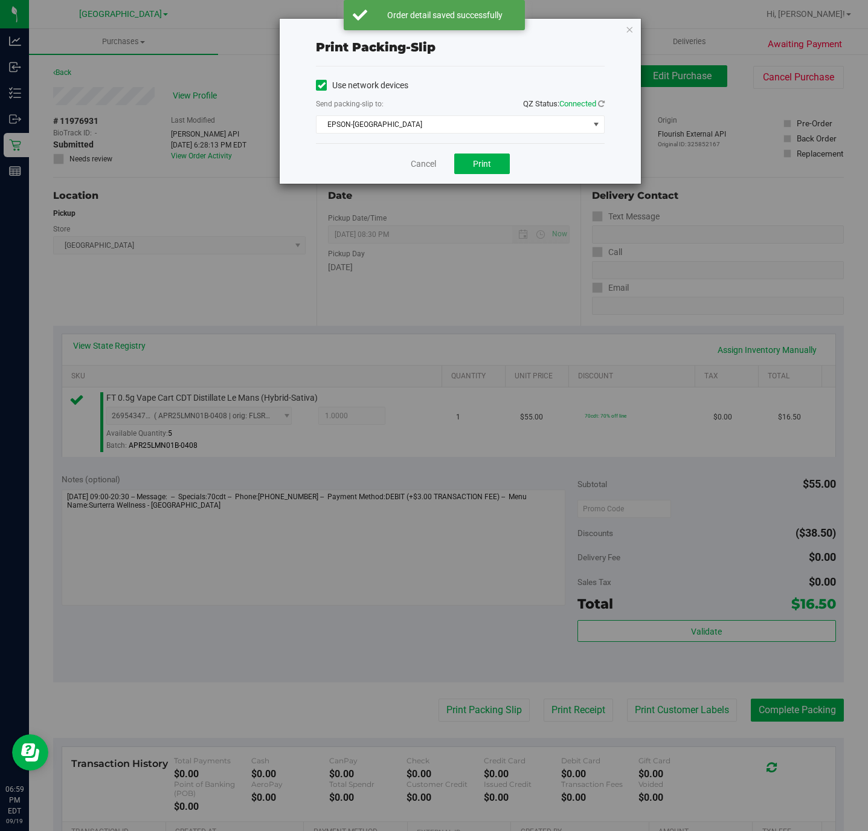
click at [450, 167] on div "Cancel Print" at bounding box center [460, 163] width 289 height 40
click at [459, 167] on button "Print" at bounding box center [482, 163] width 56 height 21
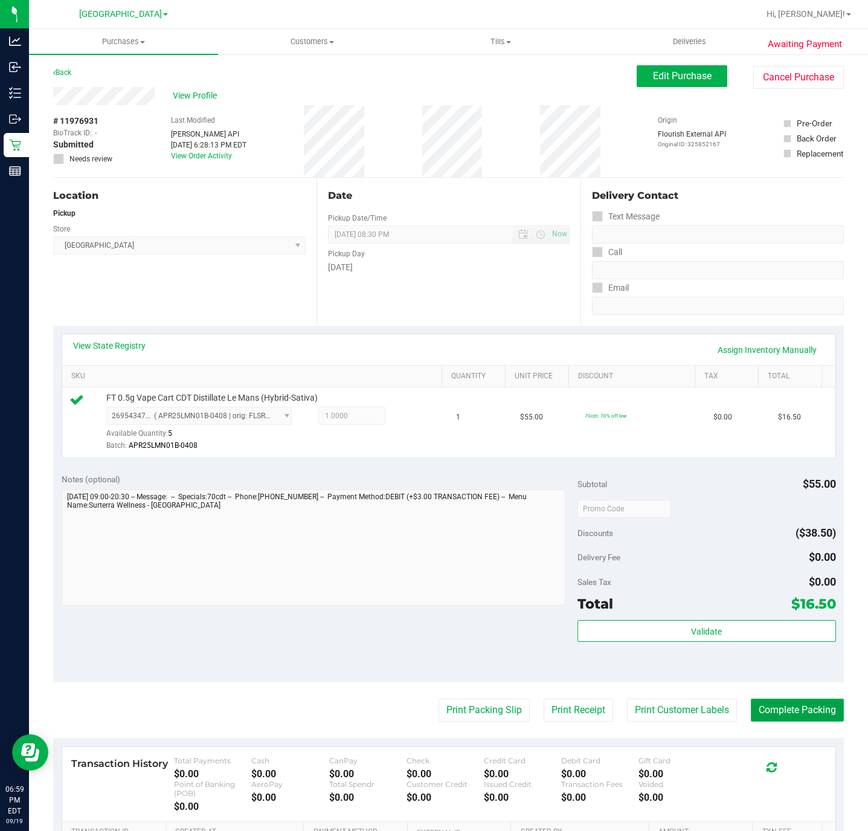
click at [791, 718] on button "Complete Packing" at bounding box center [797, 709] width 93 height 23
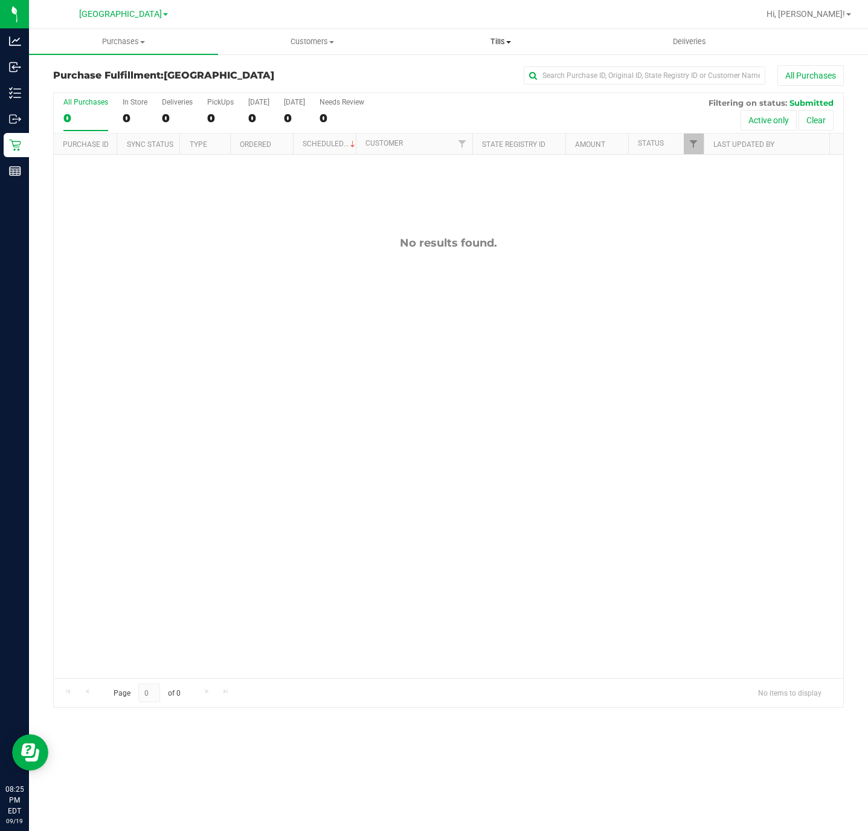
click at [510, 44] on span "Tills" at bounding box center [501, 41] width 188 height 11
click at [461, 73] on span "Manage tills" at bounding box center [448, 73] width 82 height 10
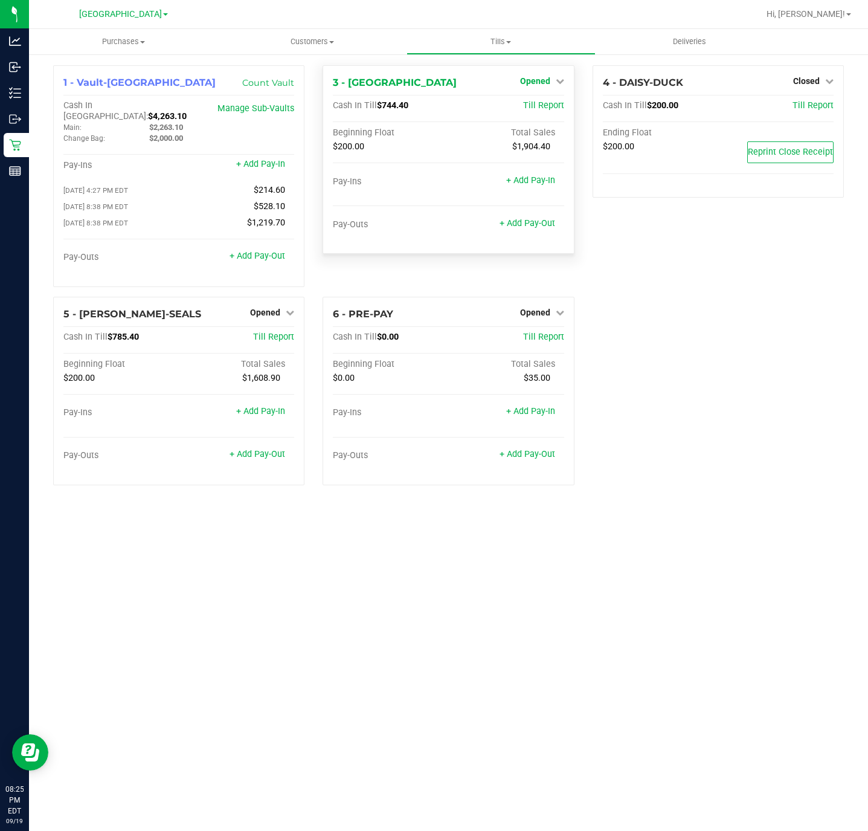
click at [546, 79] on span "Opened" at bounding box center [535, 81] width 30 height 10
click at [530, 106] on link "Close Till" at bounding box center [536, 106] width 33 height 10
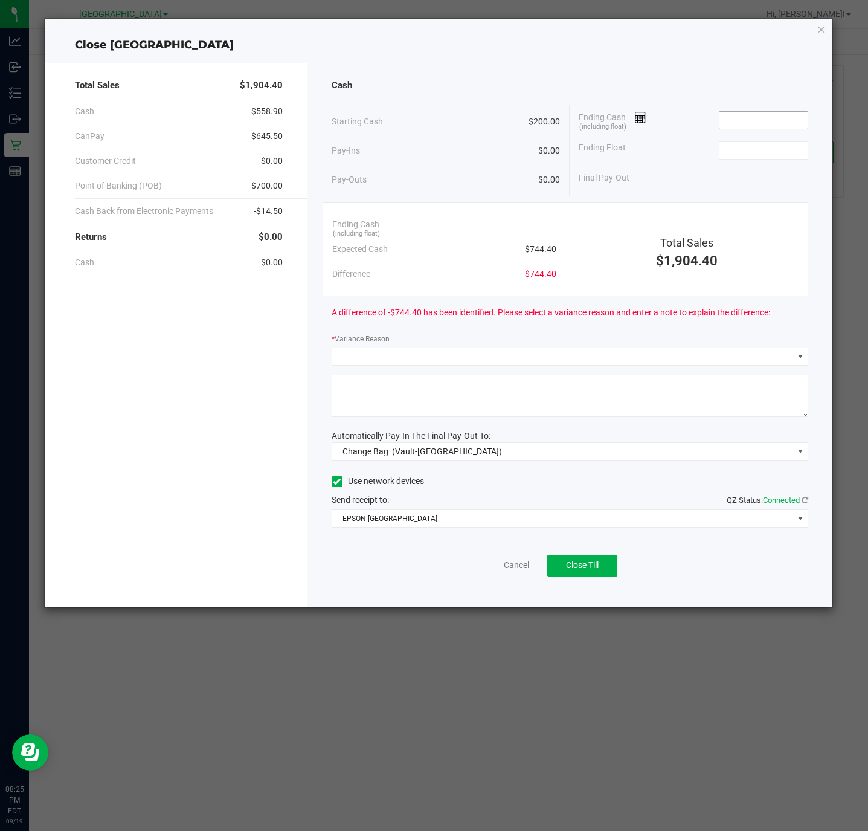
click at [749, 120] on input at bounding box center [764, 120] width 89 height 17
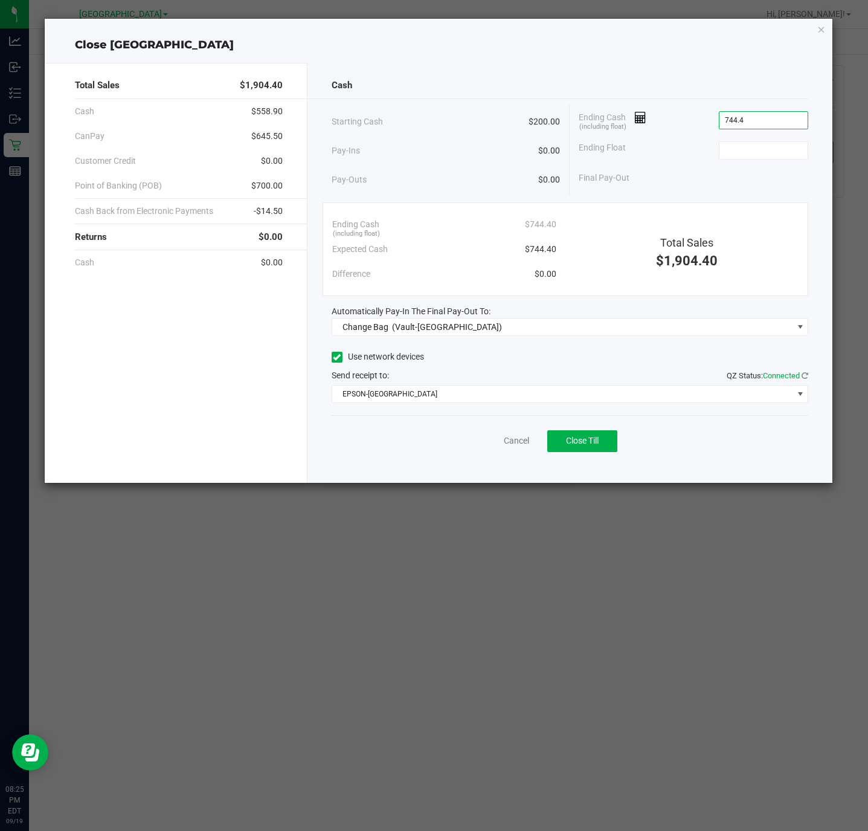
type input "$744.40"
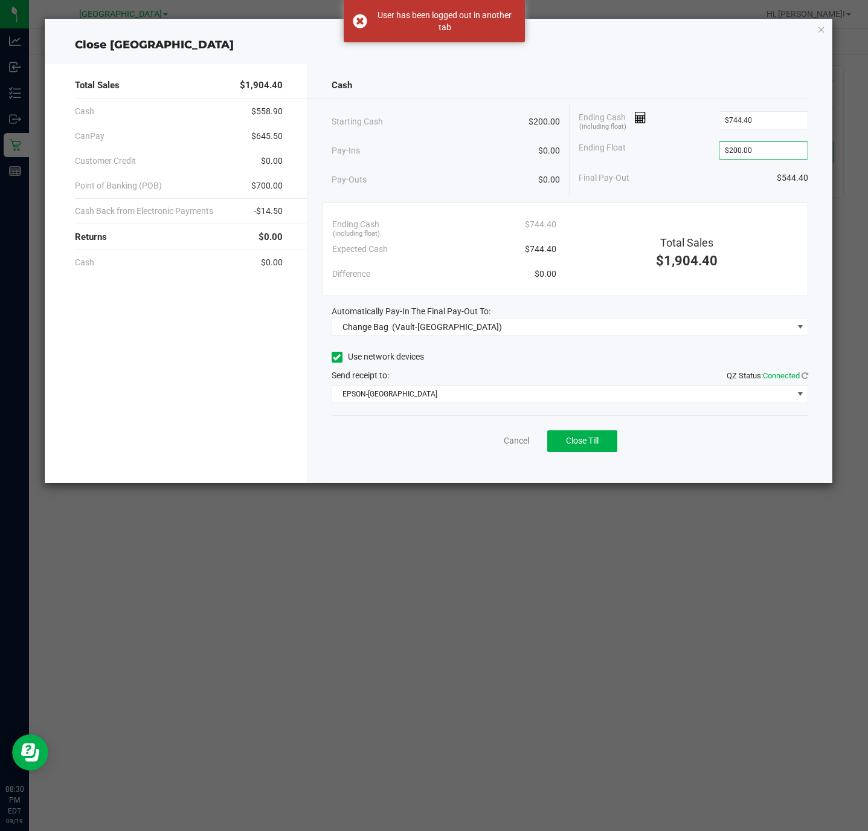
type input "200"
